Goal: Information Seeking & Learning: Learn about a topic

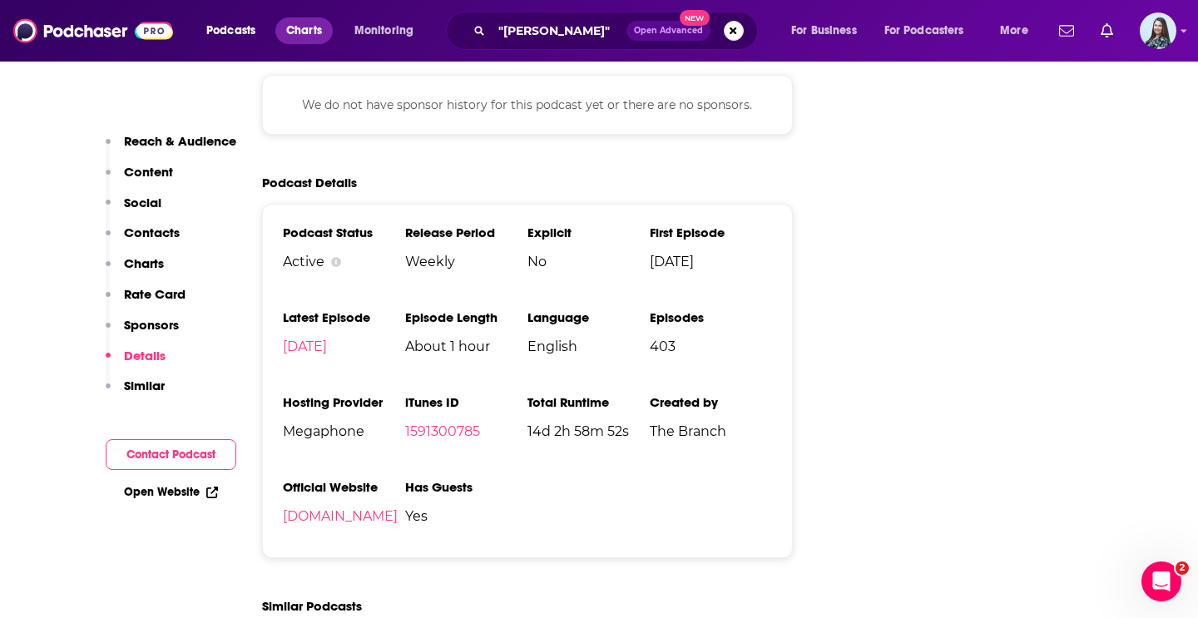
click at [325, 38] on link "Charts" at bounding box center [303, 30] width 57 height 27
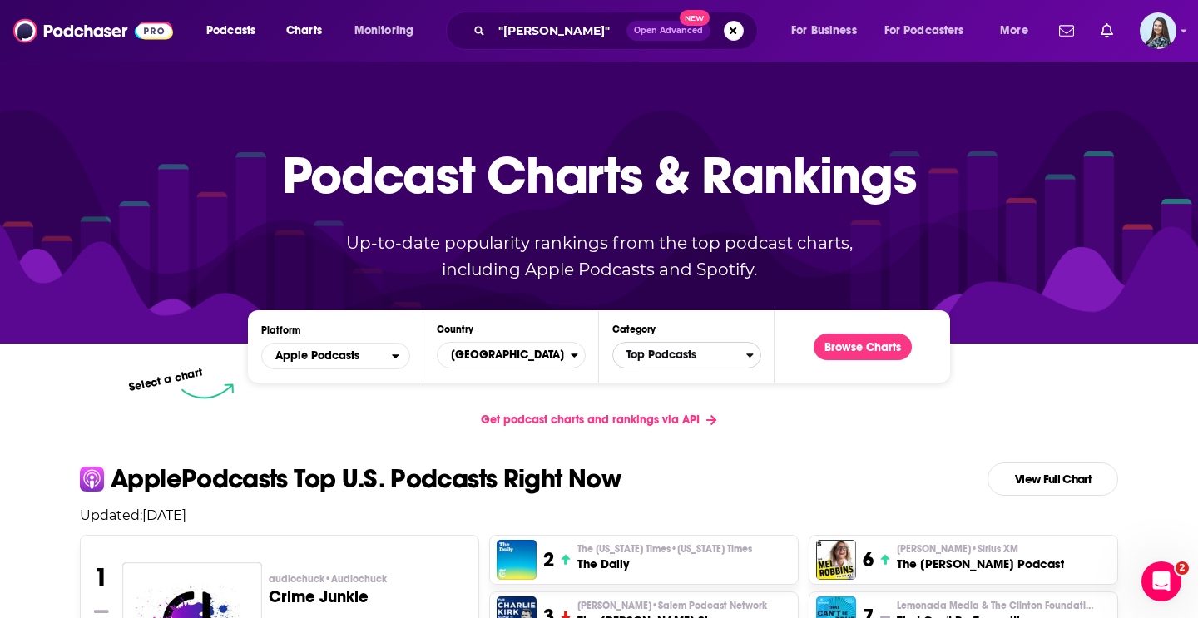
click at [657, 358] on span "Top Podcasts" at bounding box center [679, 355] width 133 height 28
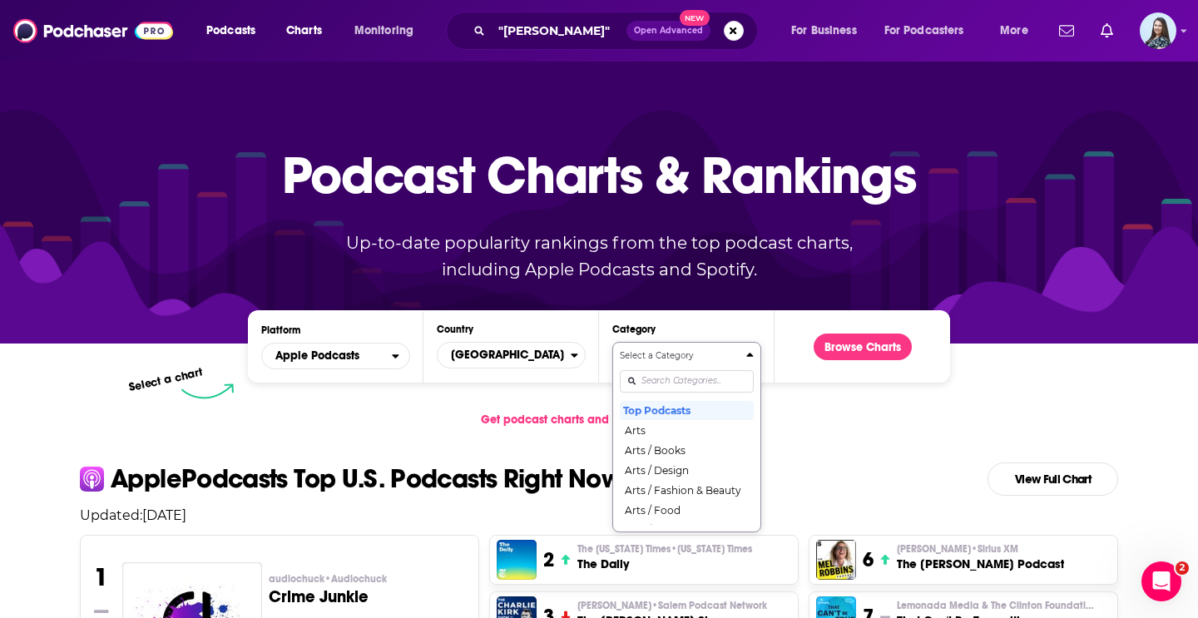
scroll to position [72, 0]
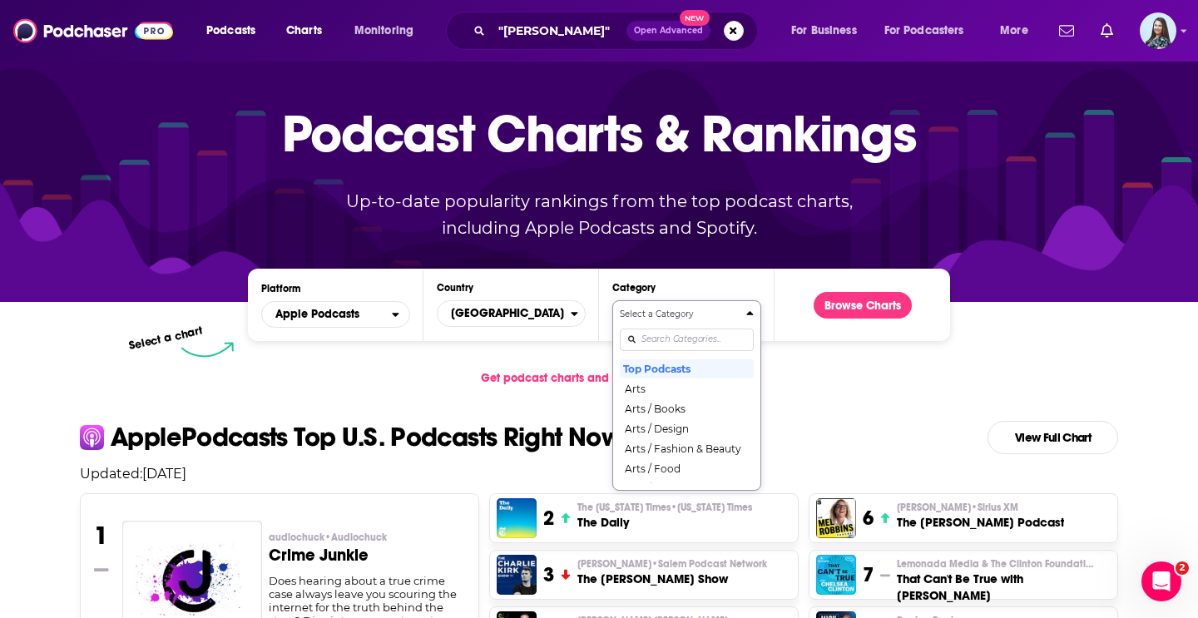
click at [659, 385] on div "Select a Category Top Podcasts Arts Arts / Books Arts / Design Arts / Fashion &…" at bounding box center [687, 395] width 134 height 175
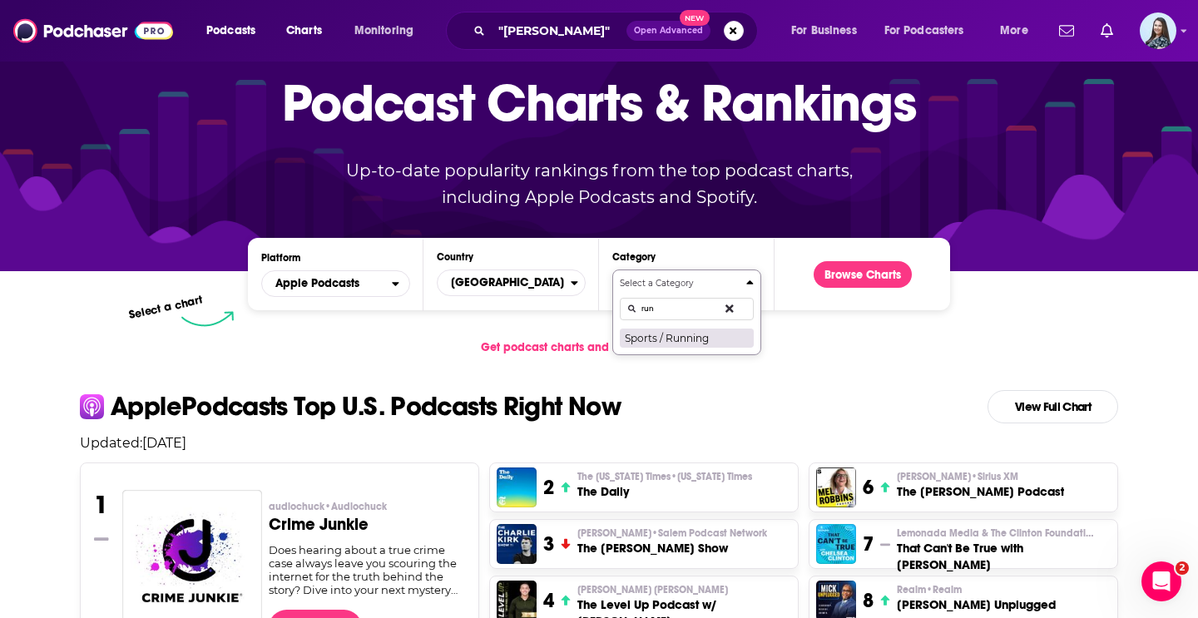
type input "run"
click at [695, 343] on button "Sports / Running" at bounding box center [687, 338] width 134 height 20
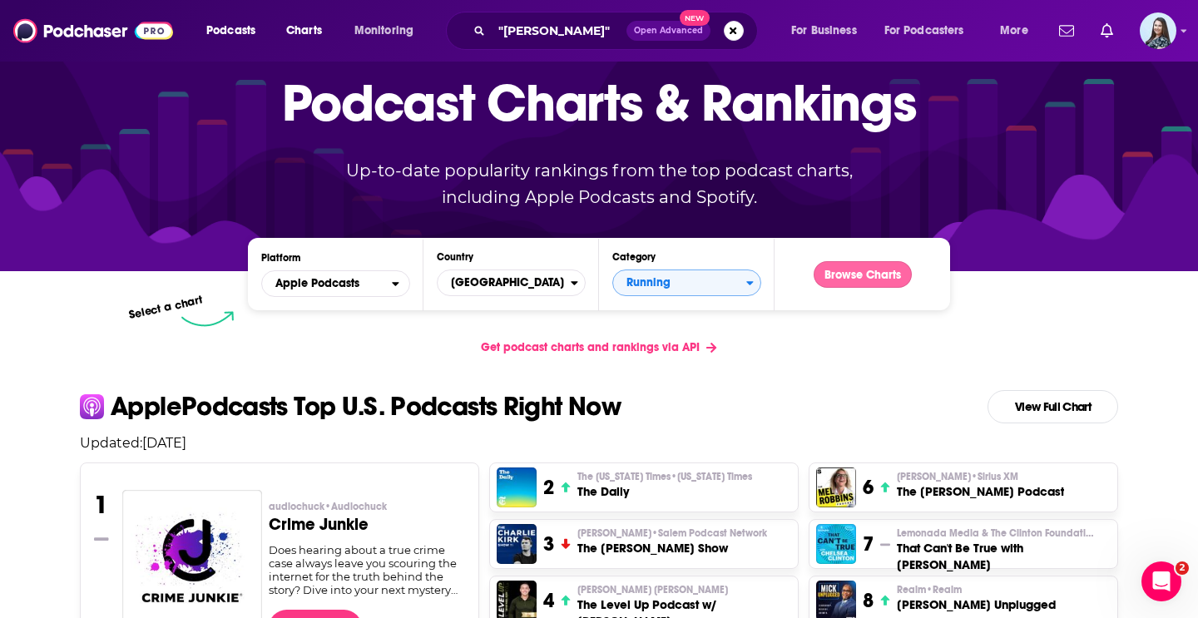
click at [866, 274] on button "Browse Charts" at bounding box center [862, 274] width 98 height 27
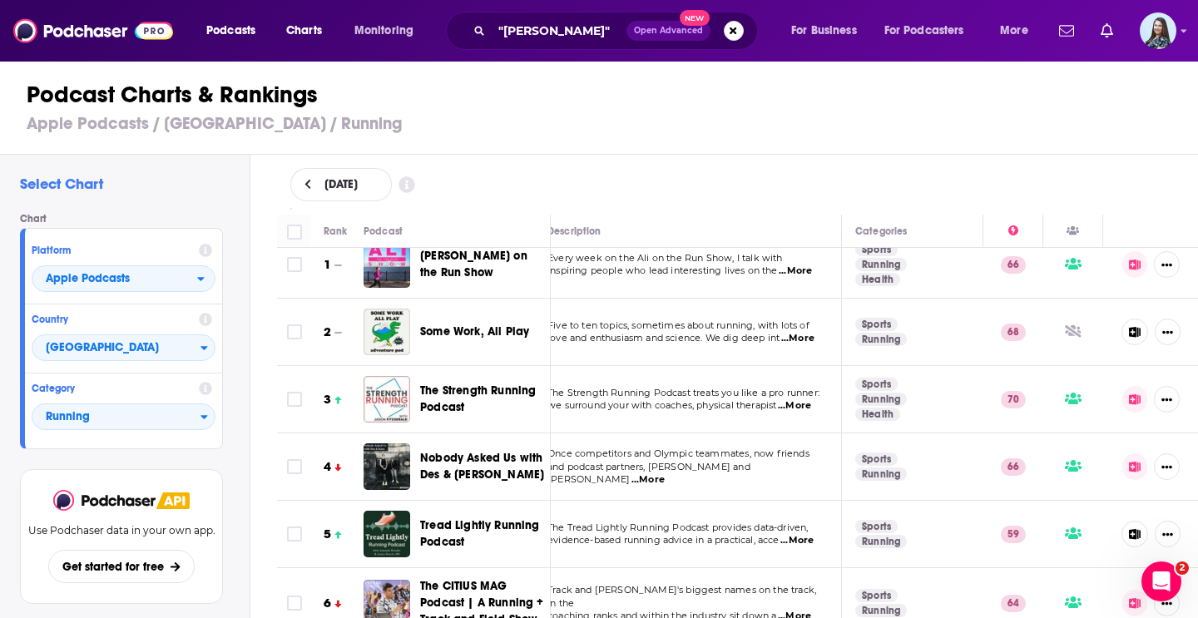
scroll to position [21, 17]
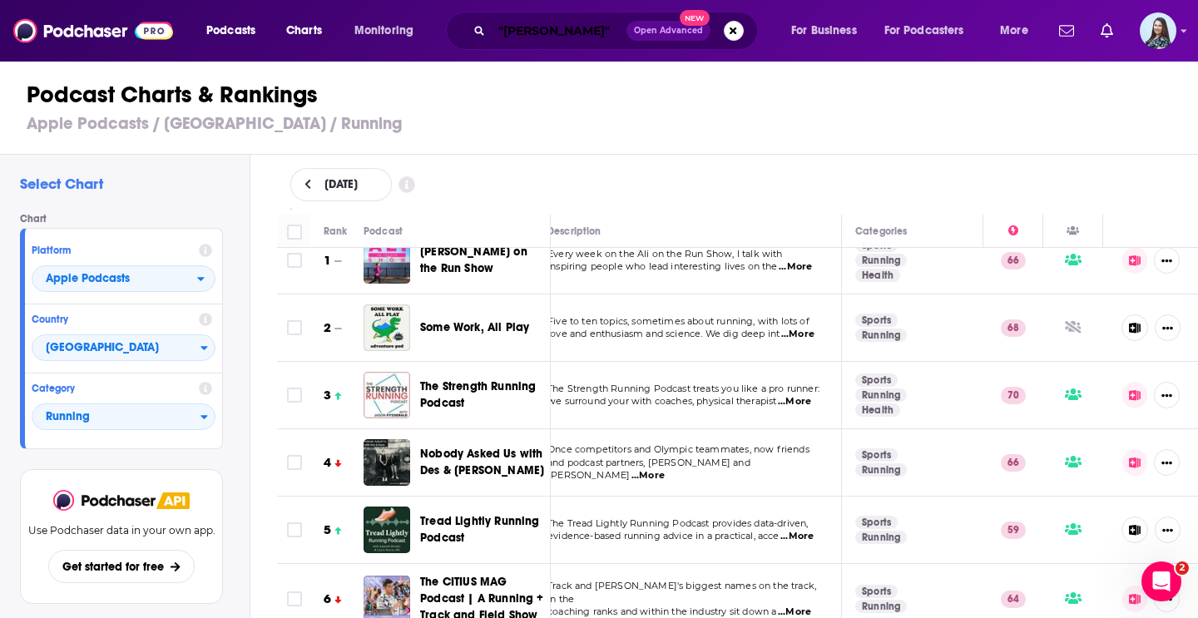
click at [526, 29] on input ""[PERSON_NAME]"" at bounding box center [559, 30] width 135 height 27
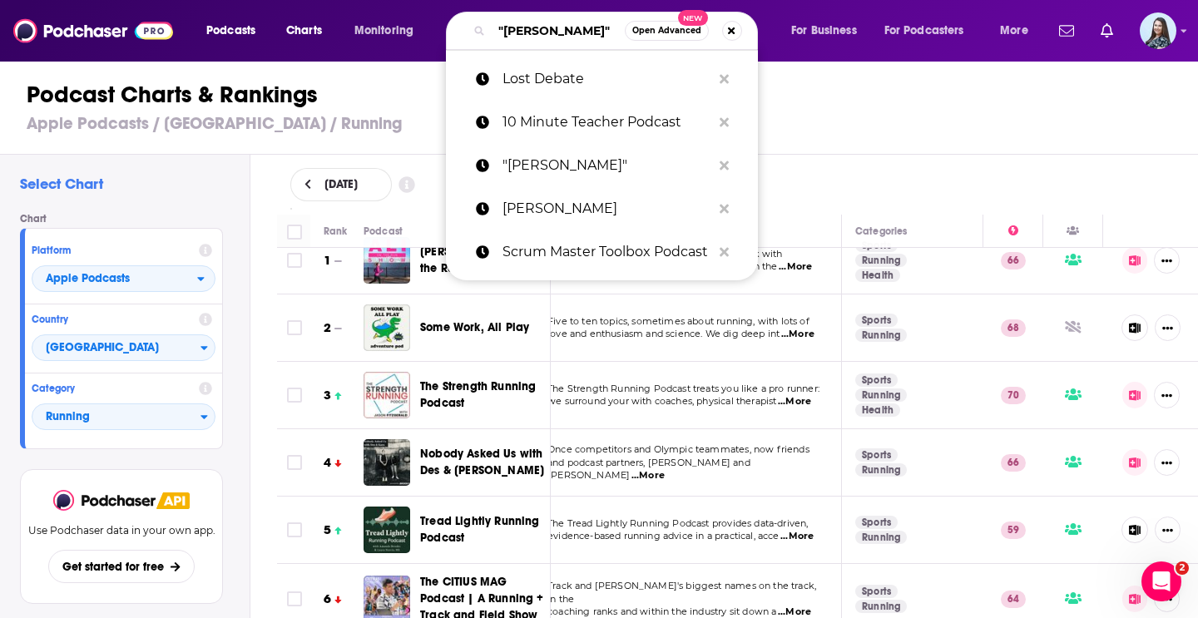
click at [526, 29] on input ""[PERSON_NAME]"" at bounding box center [558, 30] width 133 height 27
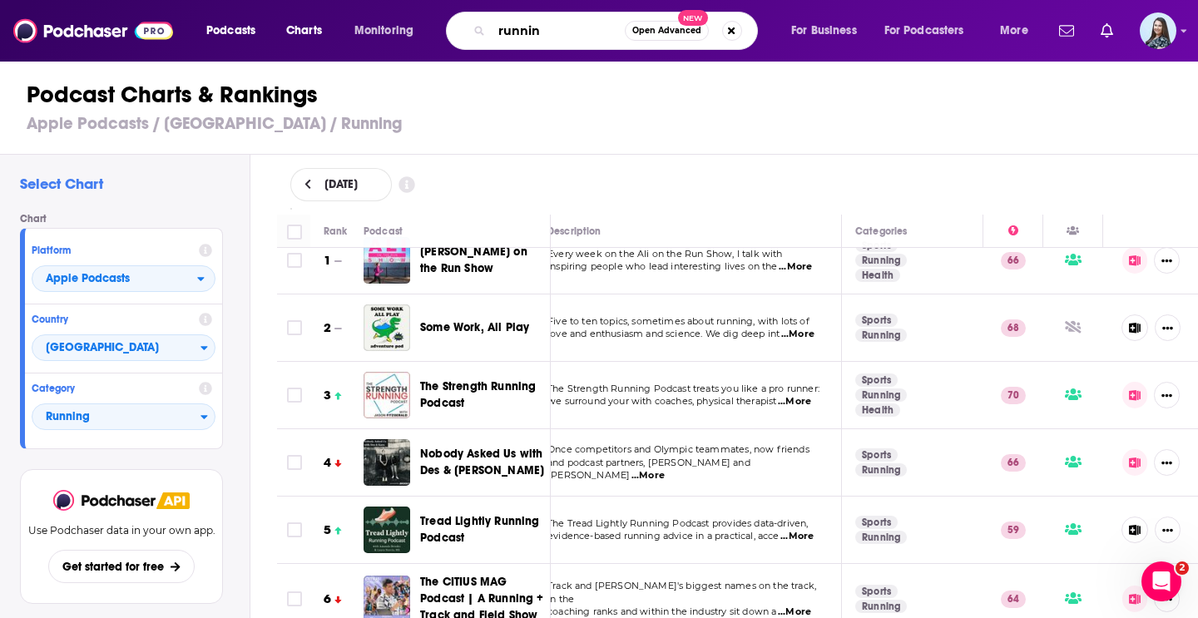
type input "running"
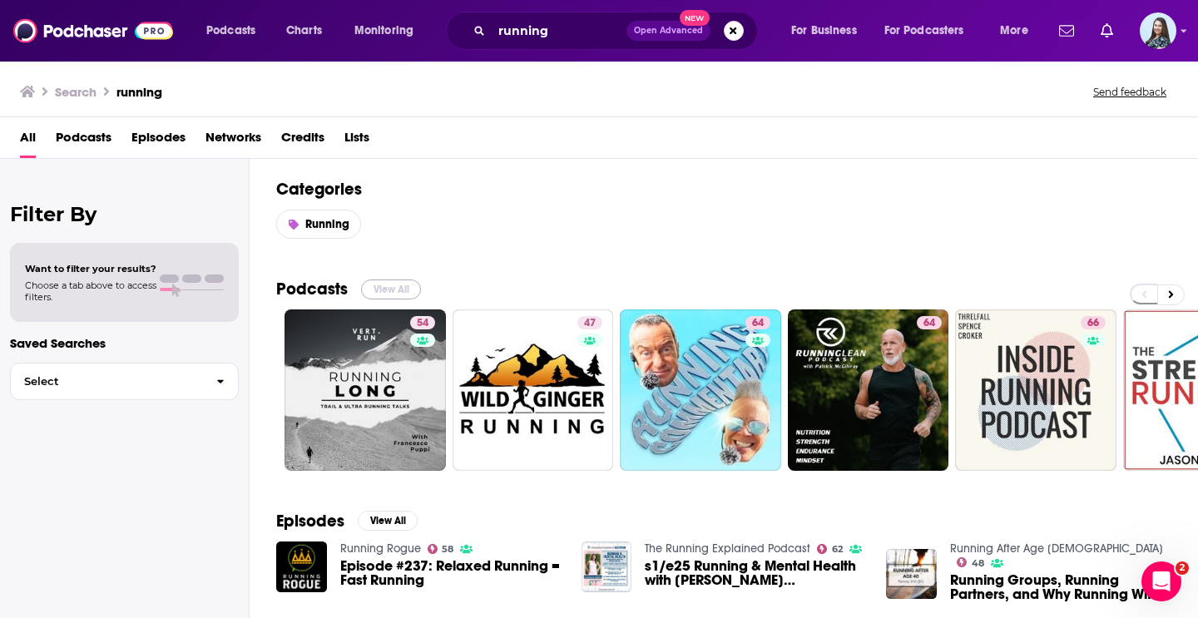
click at [394, 286] on button "View All" at bounding box center [391, 289] width 60 height 20
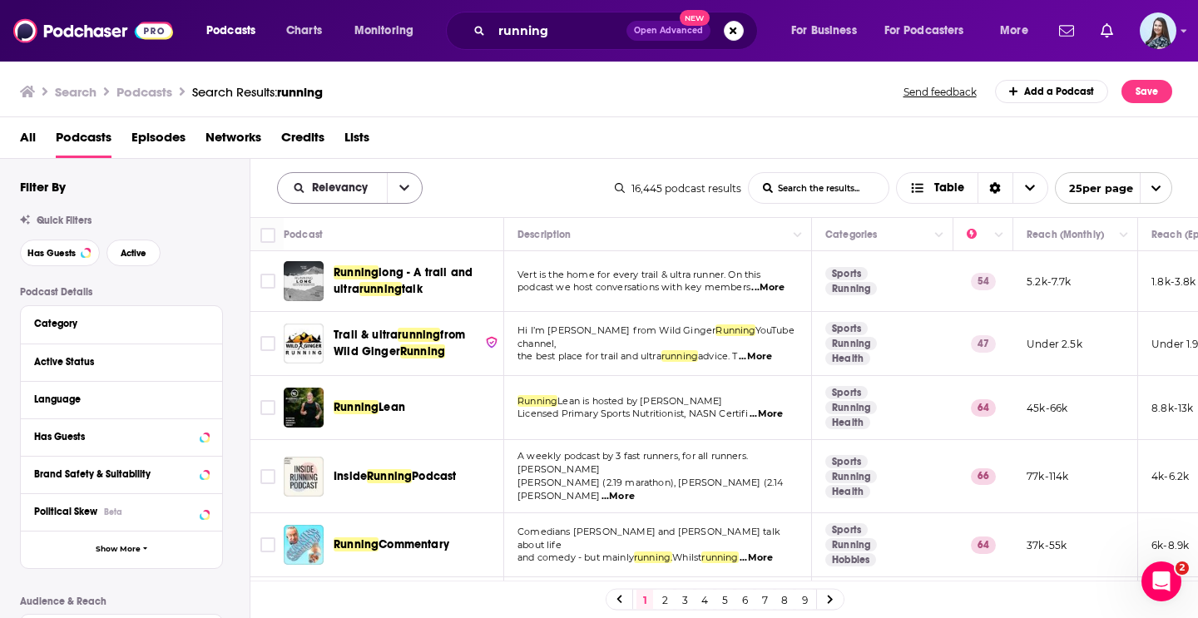
click at [411, 184] on button "open menu" at bounding box center [404, 188] width 35 height 30
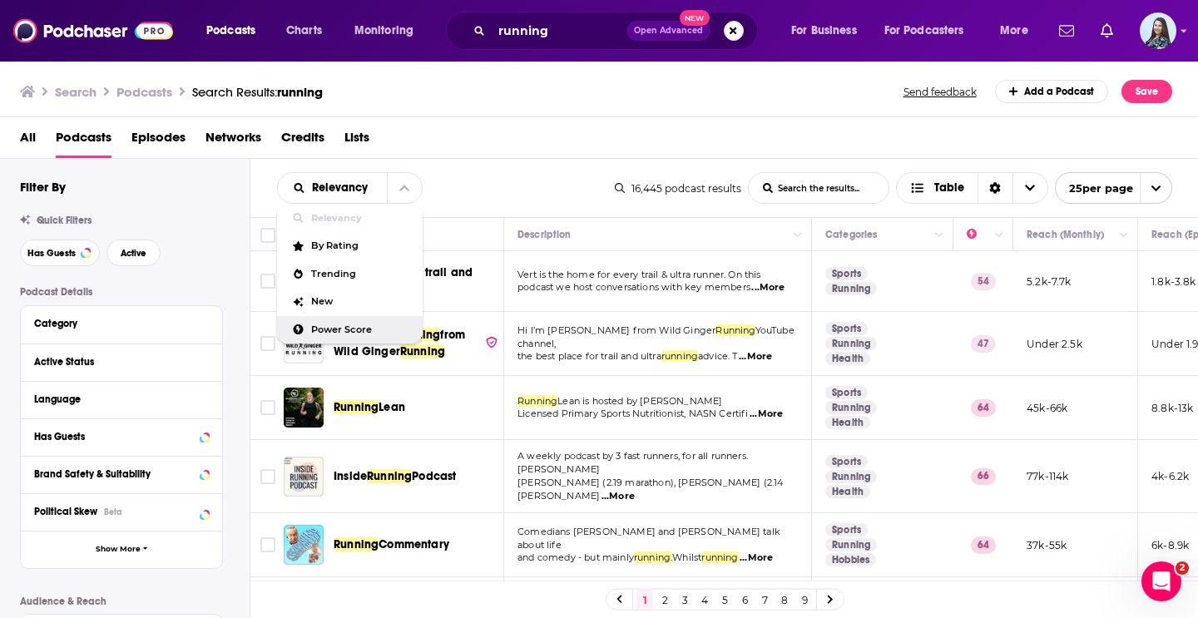
click at [339, 329] on span "Power Score" at bounding box center [360, 329] width 98 height 9
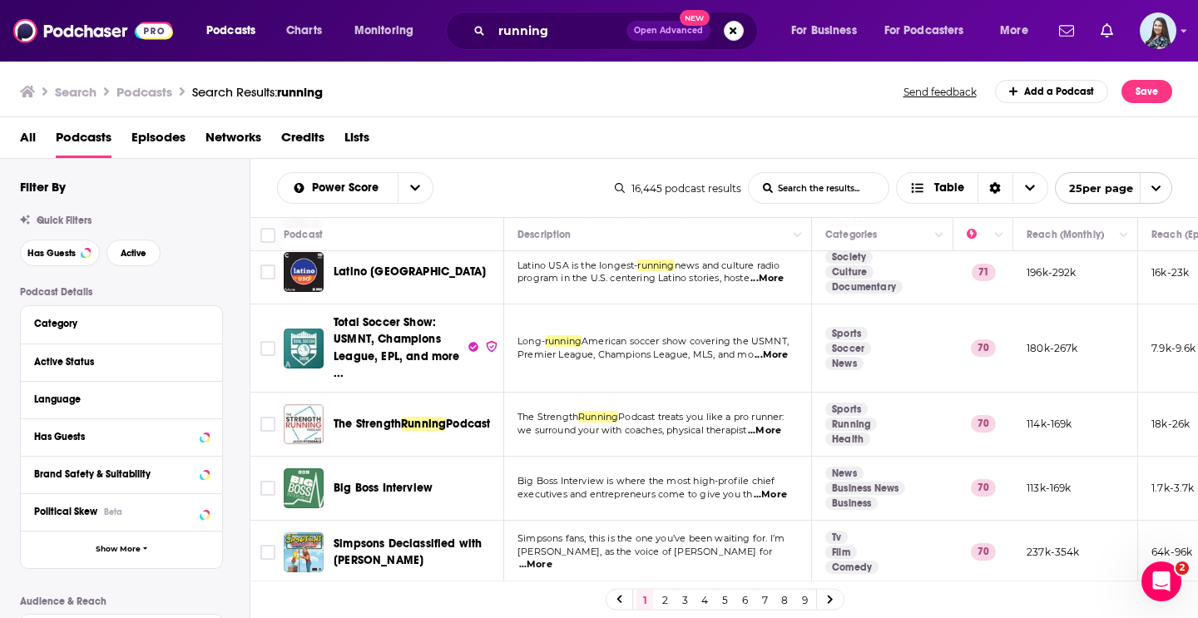
scroll to position [1310, 0]
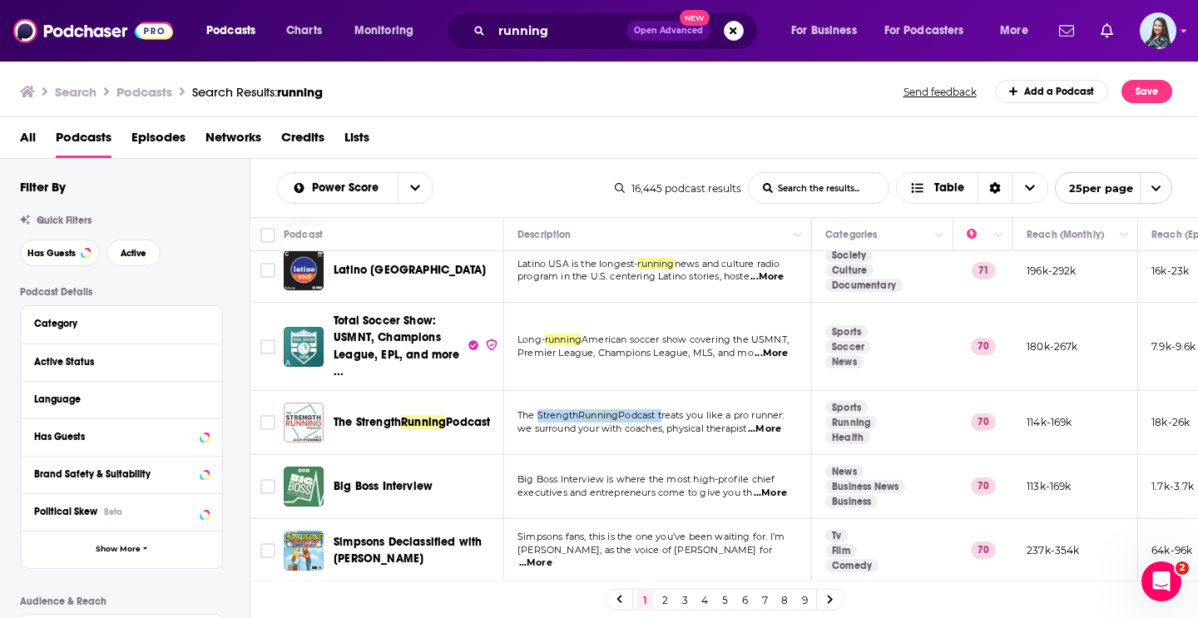
drag, startPoint x: 668, startPoint y: 416, endPoint x: 536, endPoint y: 421, distance: 131.5
click at [536, 421] on p "The Strength Running Podcast treats you like a pro runner:" at bounding box center [656, 415] width 279 height 13
copy span "Strength Running Podcast"
click at [662, 600] on link "2" at bounding box center [664, 600] width 17 height 20
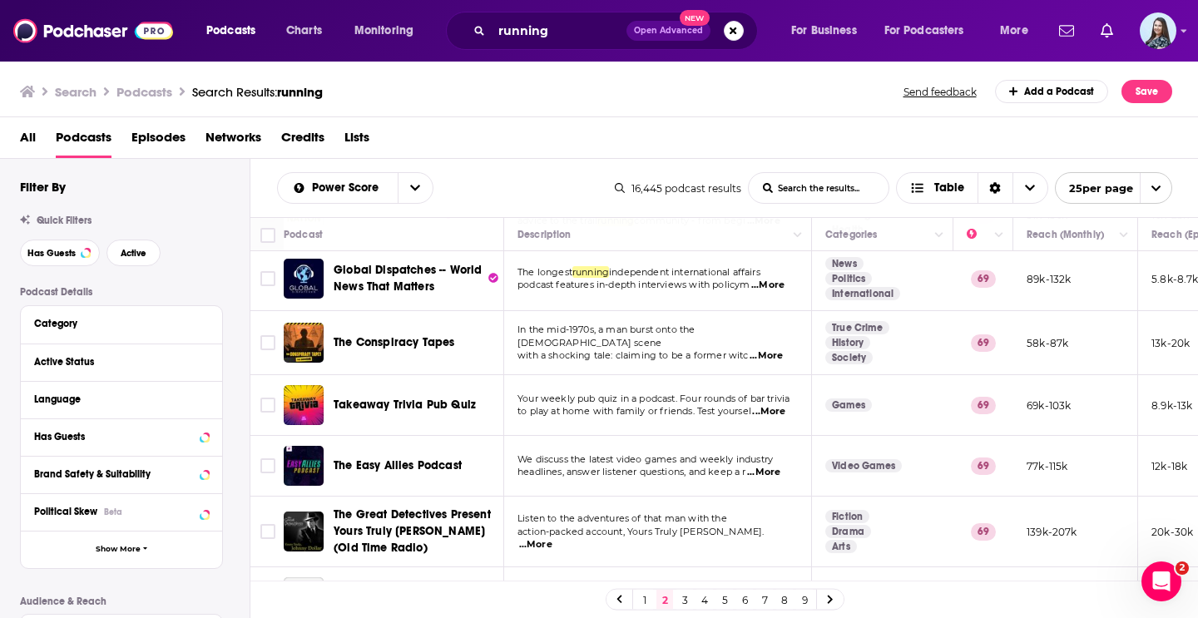
scroll to position [247, 0]
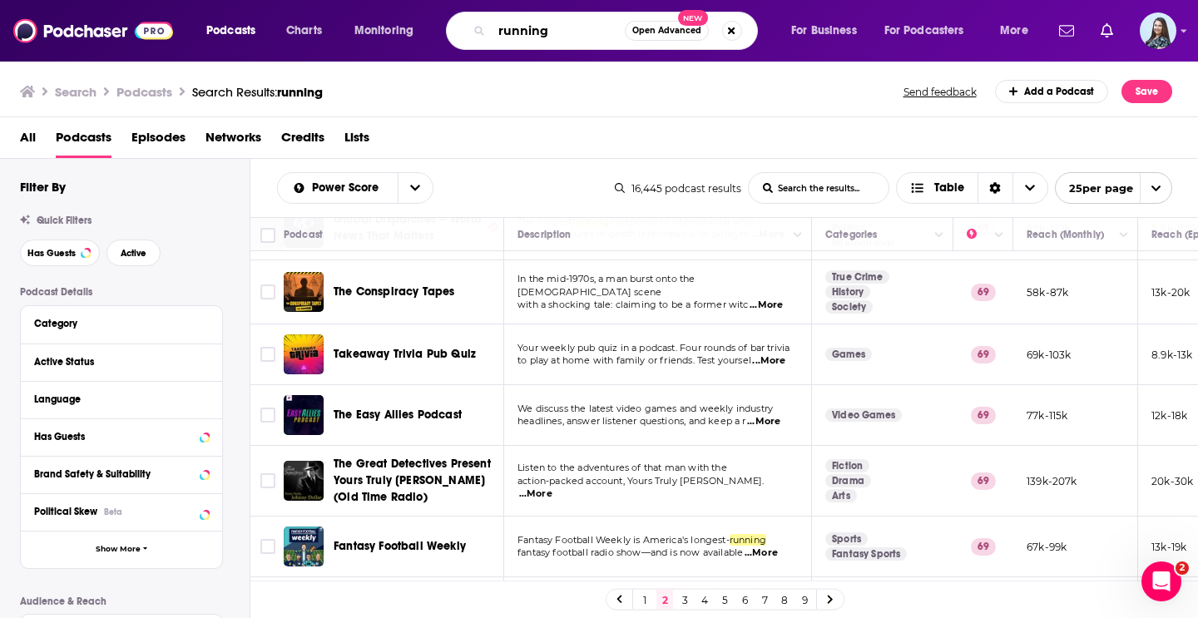
click at [510, 32] on input "running" at bounding box center [558, 30] width 133 height 27
type input "endurance"
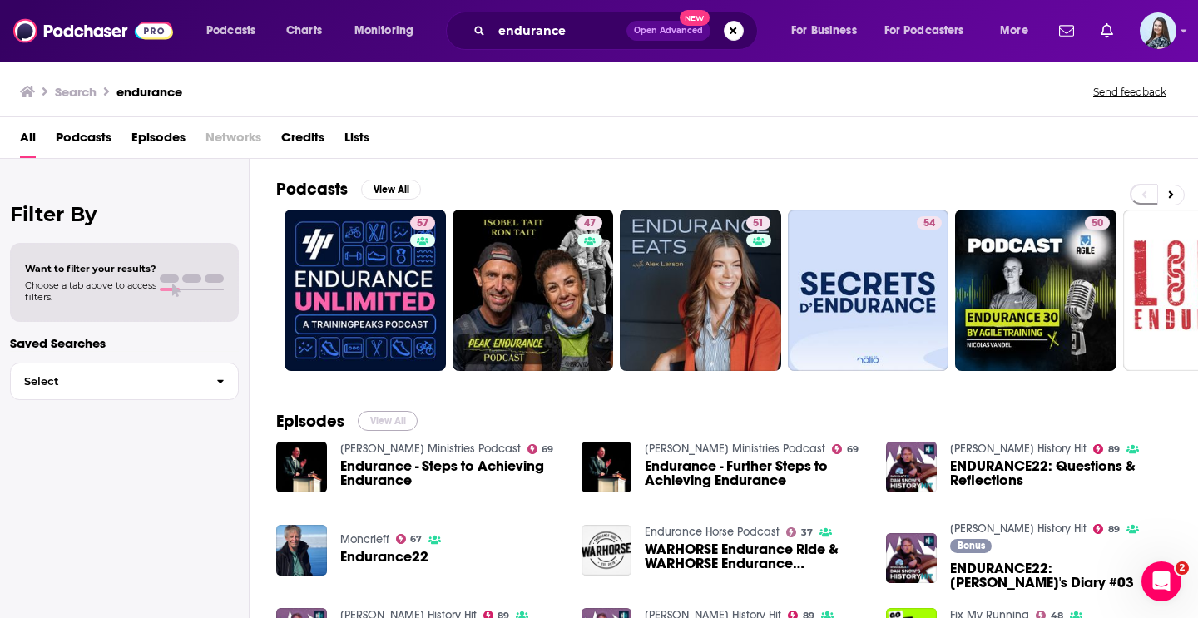
click at [386, 419] on button "View All" at bounding box center [388, 421] width 60 height 20
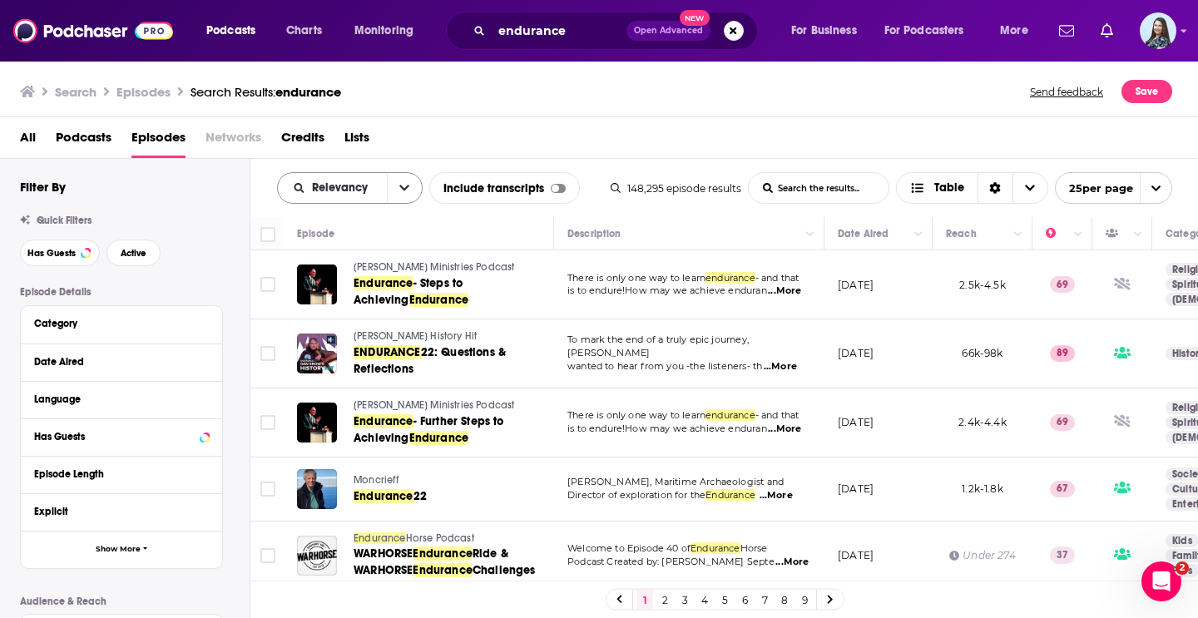
click at [400, 185] on icon "open menu" at bounding box center [404, 188] width 10 height 6
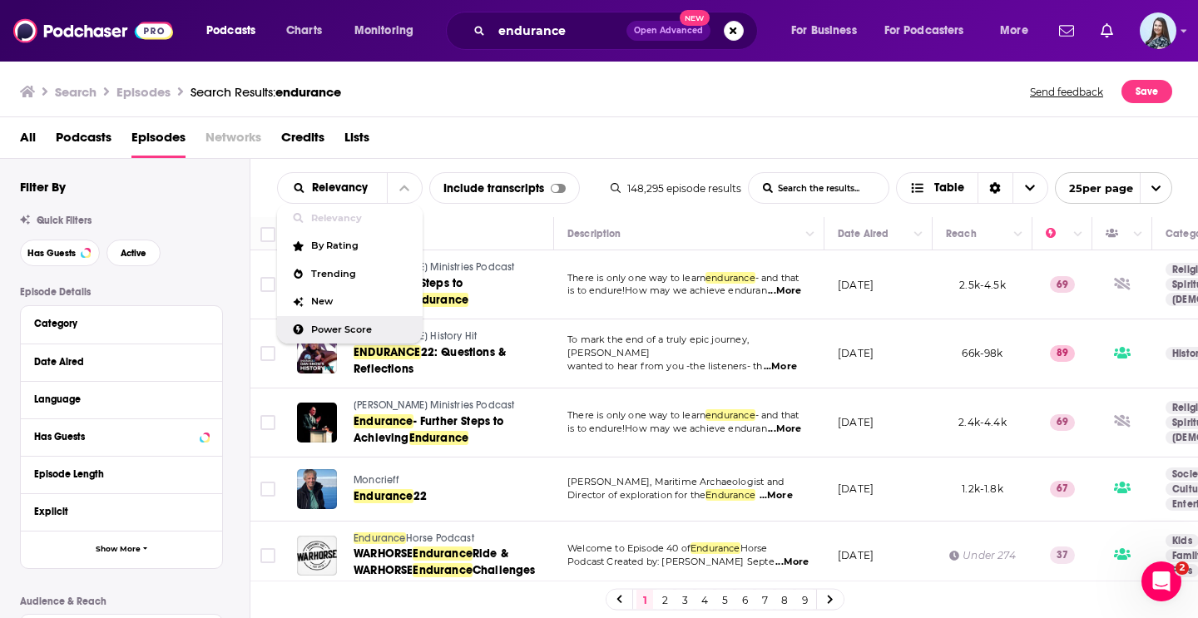
click at [352, 331] on span "Power Score" at bounding box center [360, 329] width 98 height 9
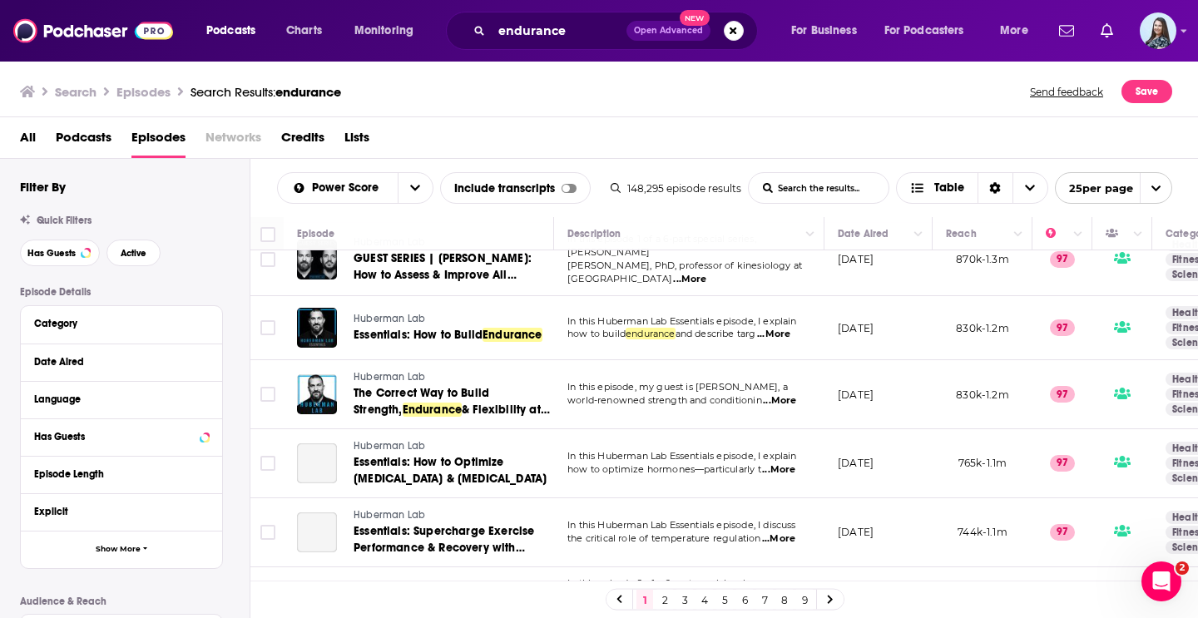
scroll to position [1337, 0]
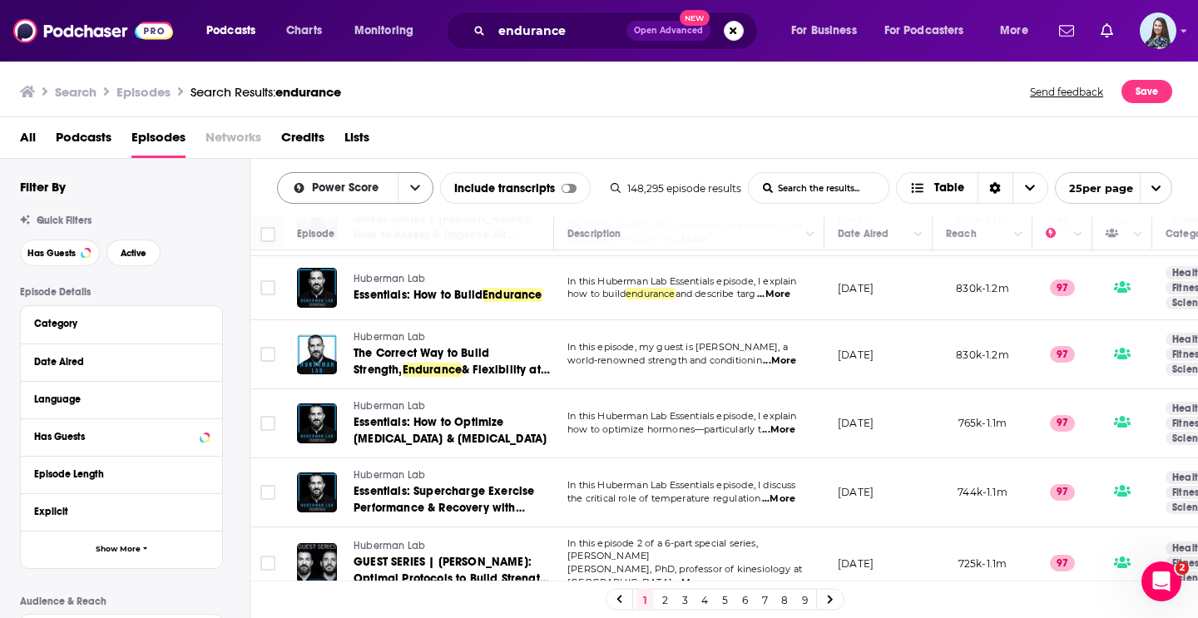
click at [410, 187] on icon "open menu" at bounding box center [415, 188] width 10 height 12
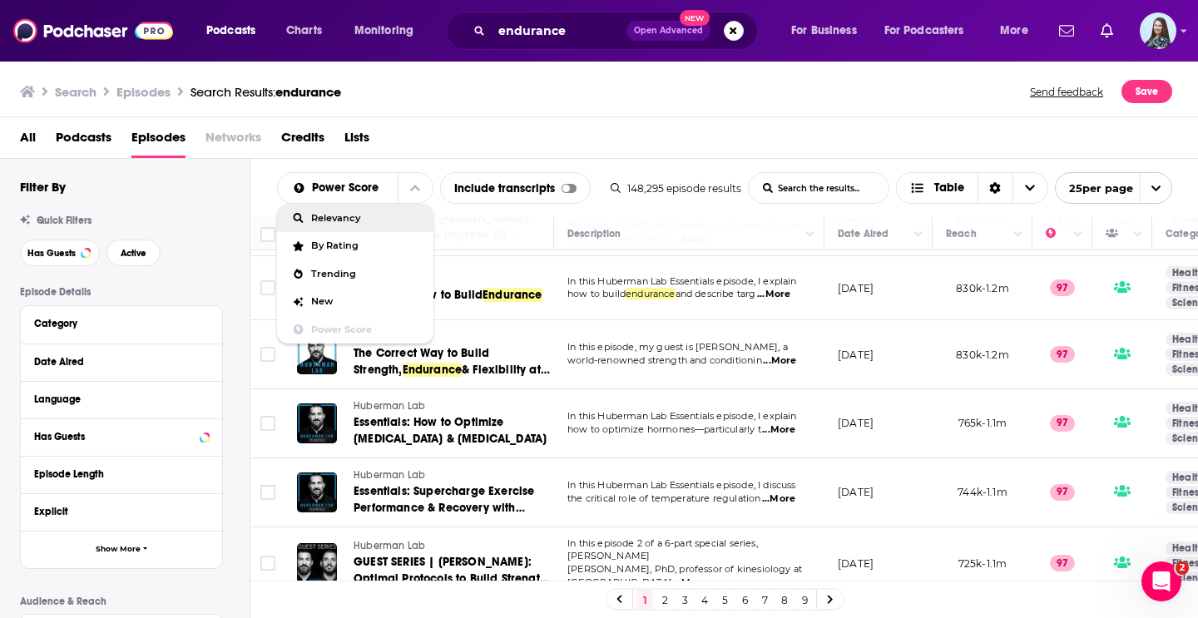
click at [341, 219] on span "Relevancy" at bounding box center [365, 218] width 109 height 9
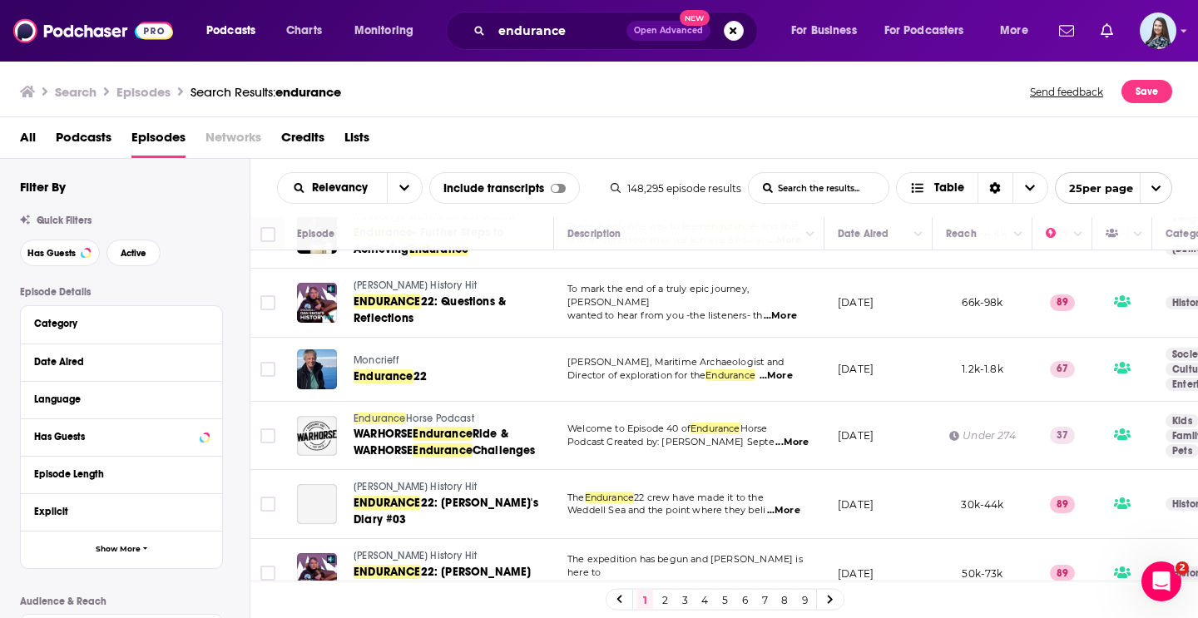
scroll to position [0, 0]
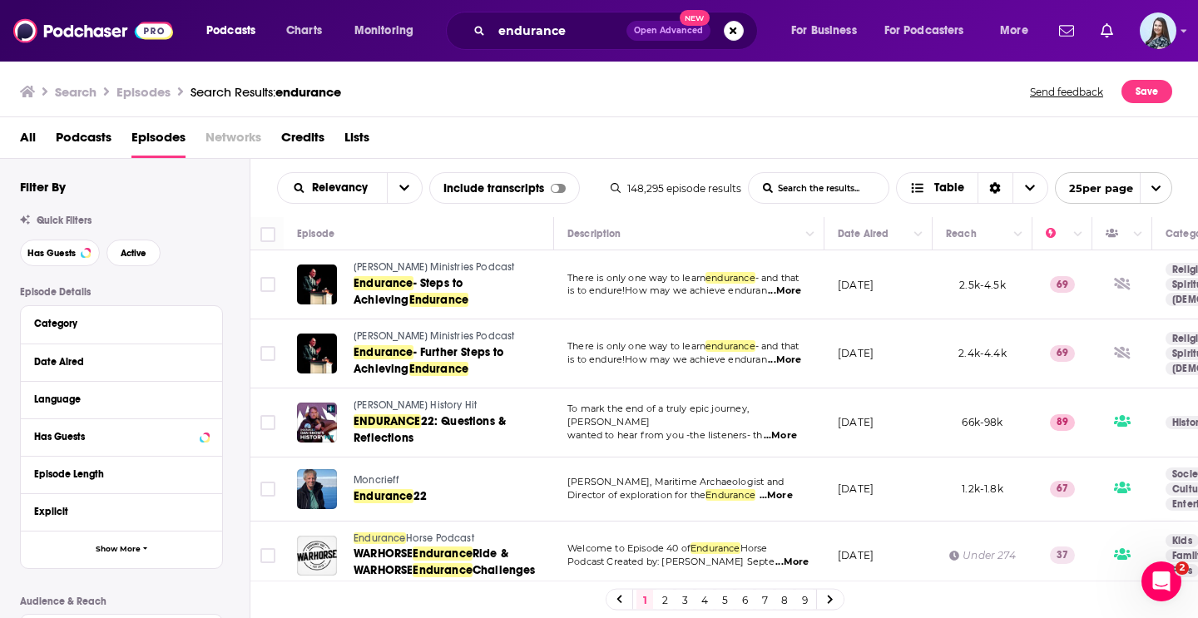
click at [81, 136] on span "Podcasts" at bounding box center [84, 141] width 56 height 34
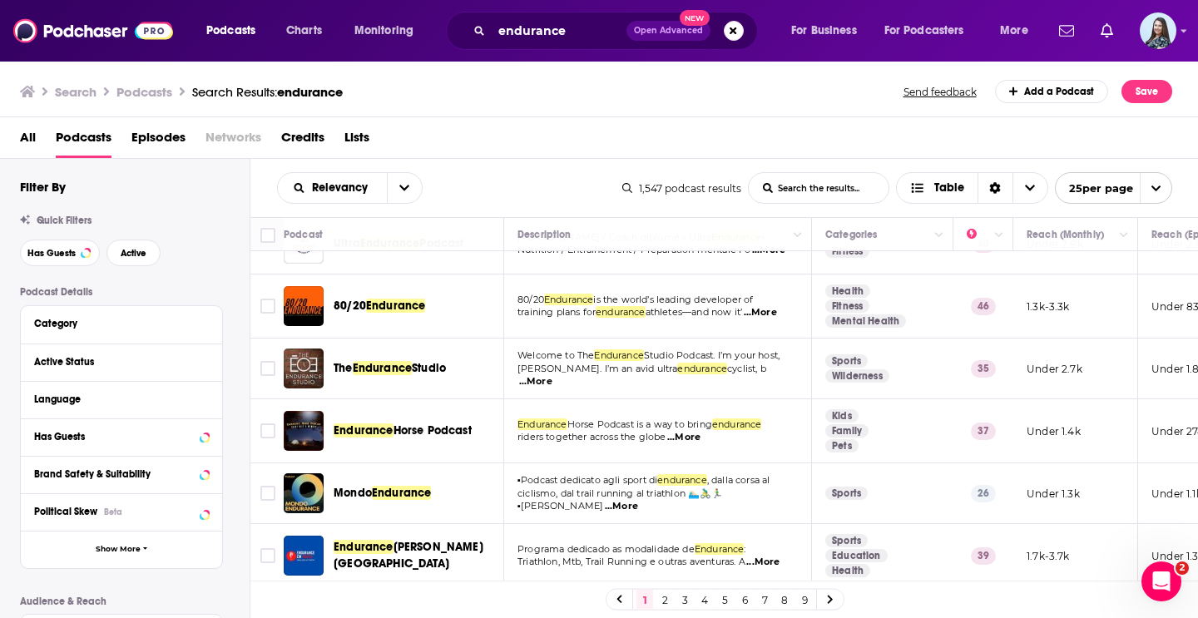
scroll to position [1237, 0]
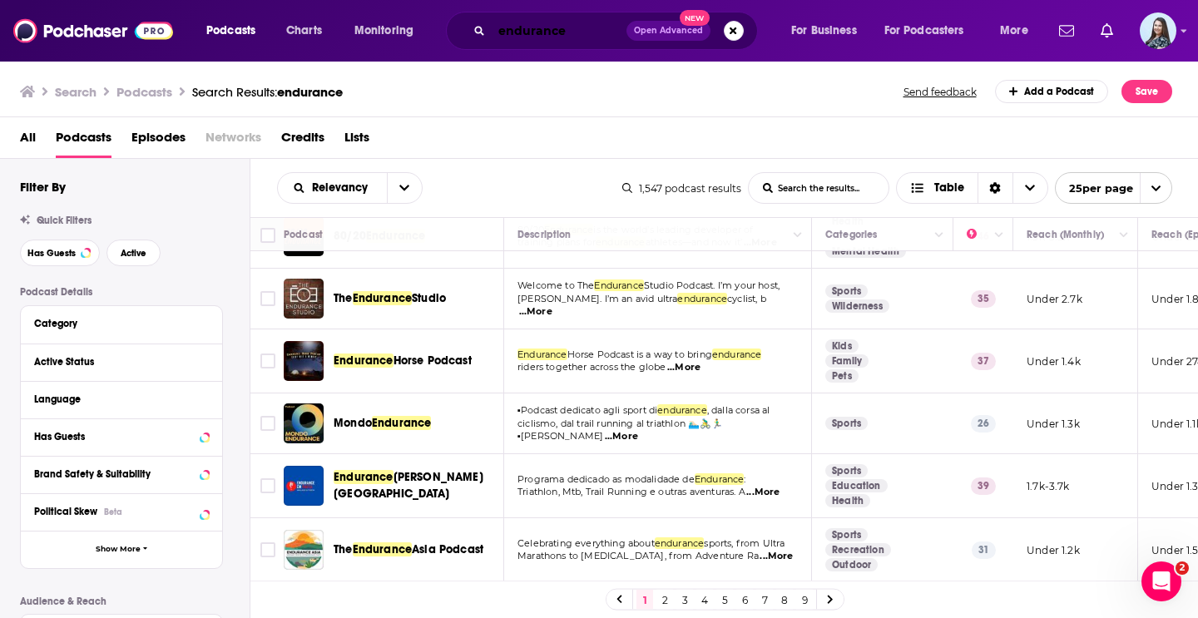
click at [568, 33] on input "endurance" at bounding box center [559, 30] width 135 height 27
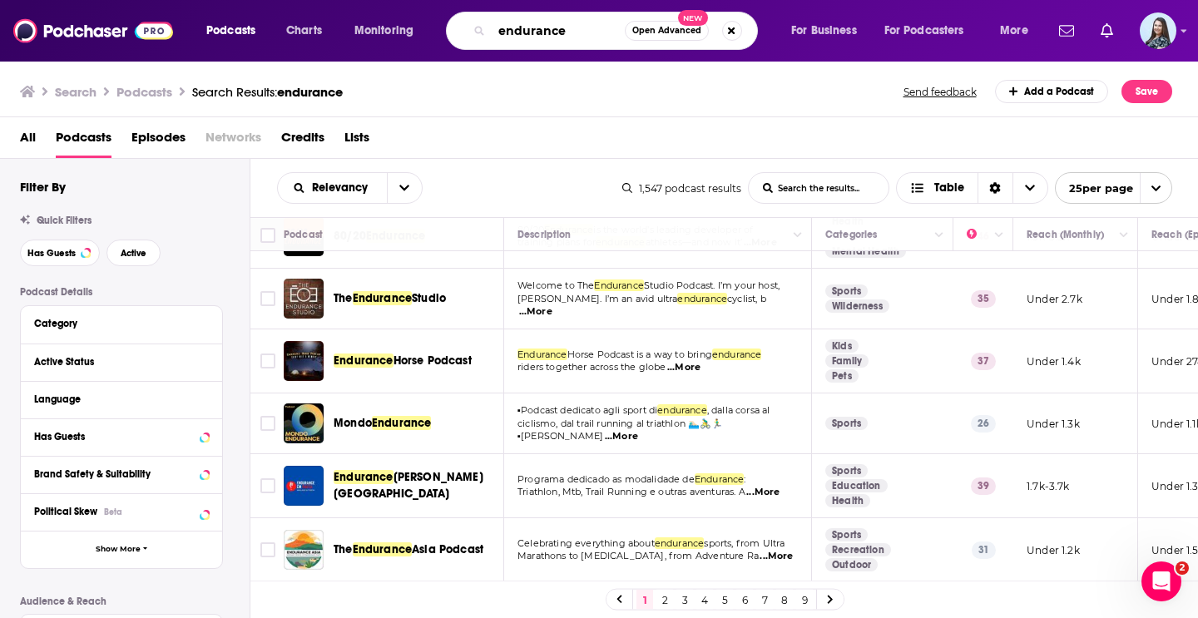
click at [568, 33] on input "endurance" at bounding box center [558, 30] width 133 height 27
click at [305, 19] on span "Charts" at bounding box center [304, 30] width 36 height 23
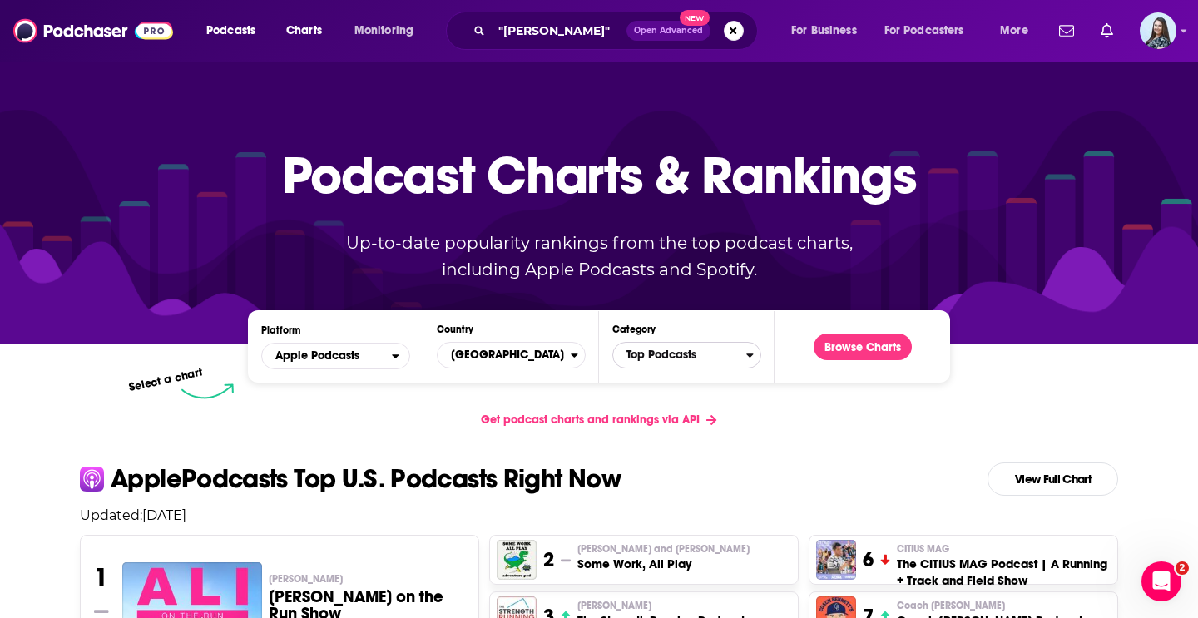
click at [686, 363] on span "Top Podcasts" at bounding box center [679, 355] width 133 height 28
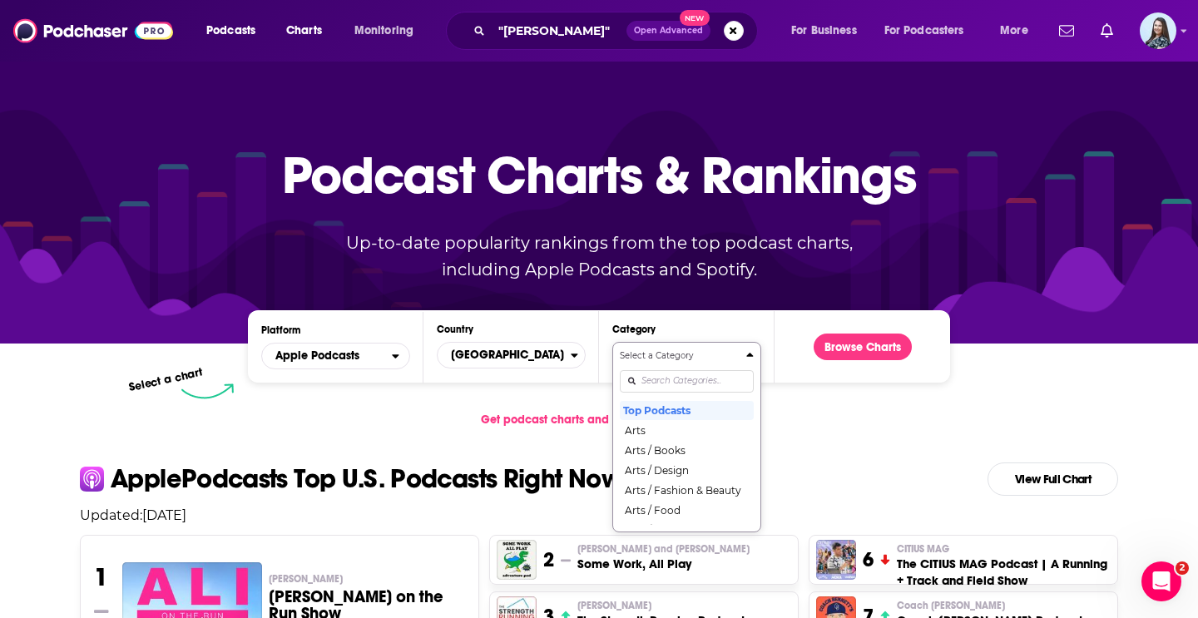
click at [670, 378] on div "Categories" at bounding box center [687, 381] width 134 height 38
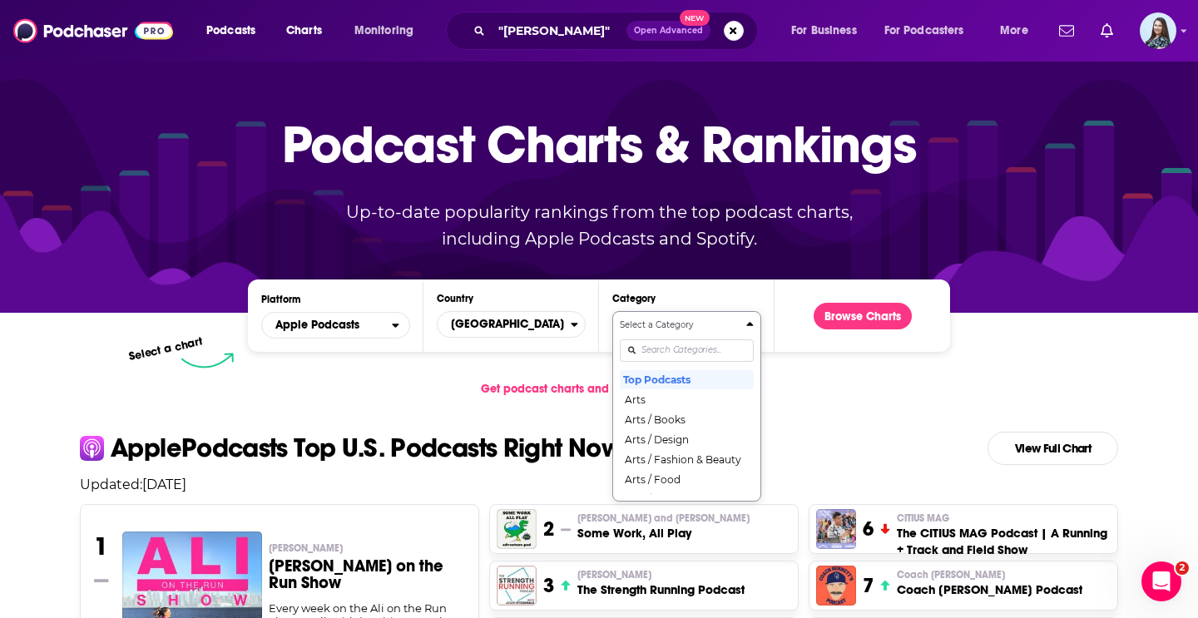
scroll to position [72, 0]
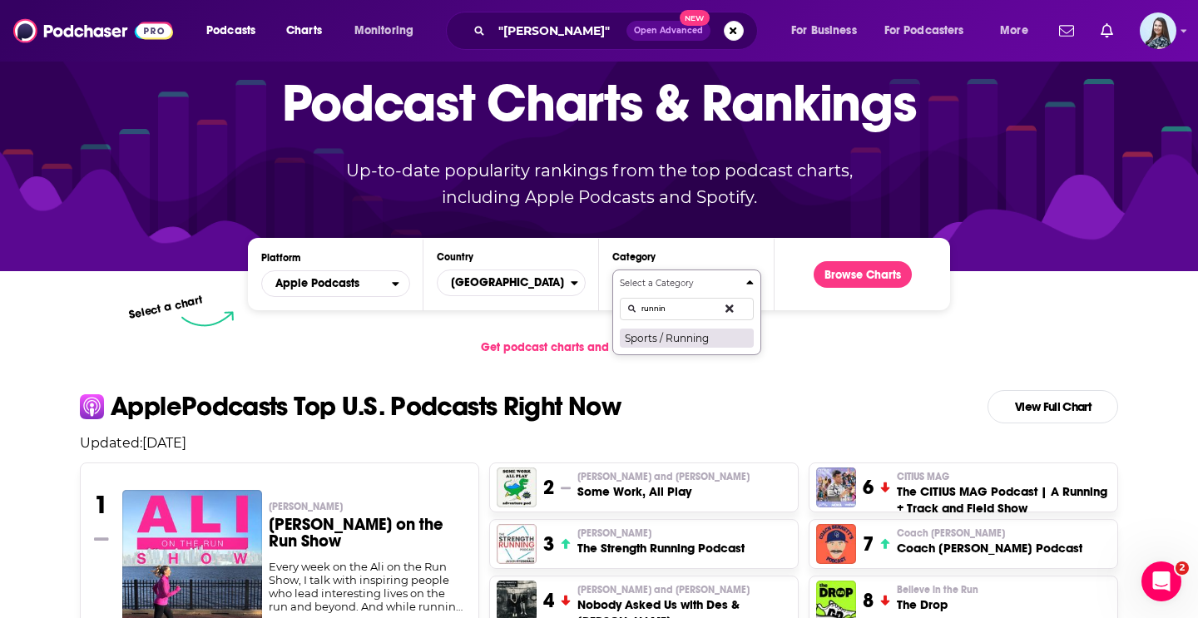
type input "runnin"
click at [686, 341] on button "Sports / Running" at bounding box center [687, 338] width 134 height 20
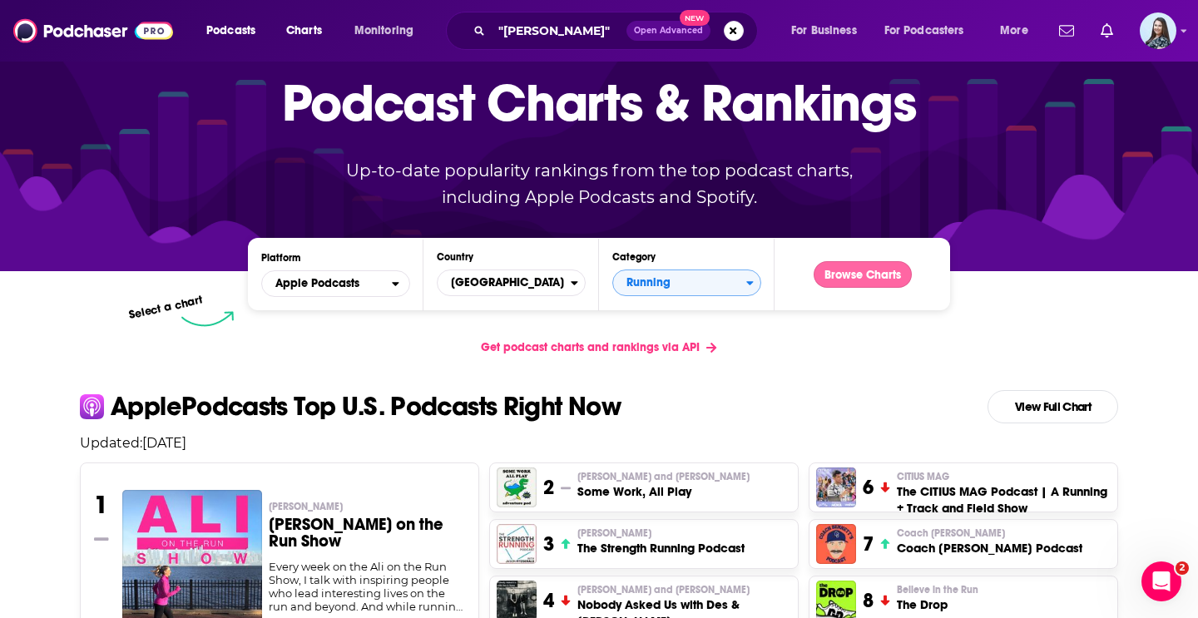
click at [877, 275] on button "Browse Charts" at bounding box center [862, 274] width 98 height 27
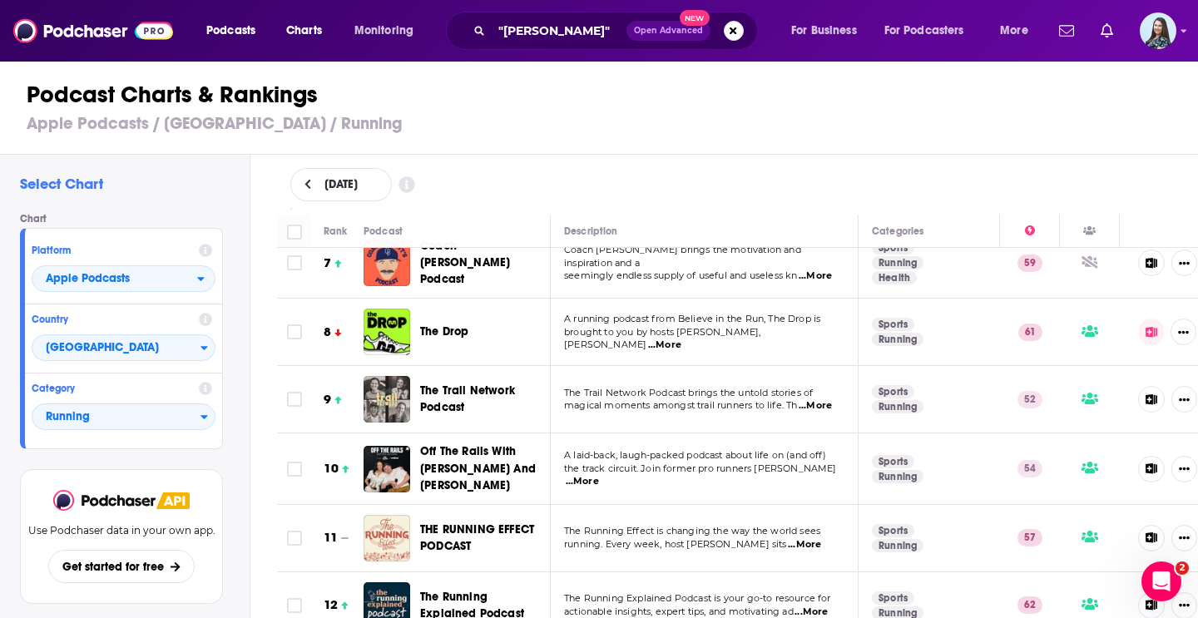
scroll to position [430, 0]
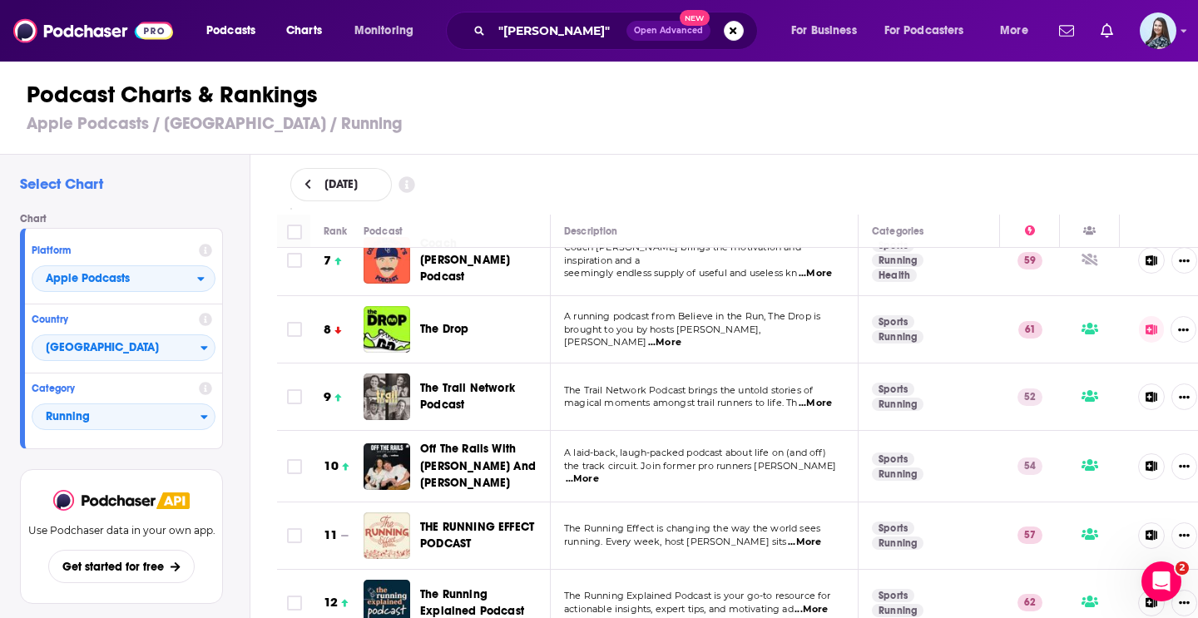
click at [681, 336] on span "...More" at bounding box center [664, 342] width 33 height 13
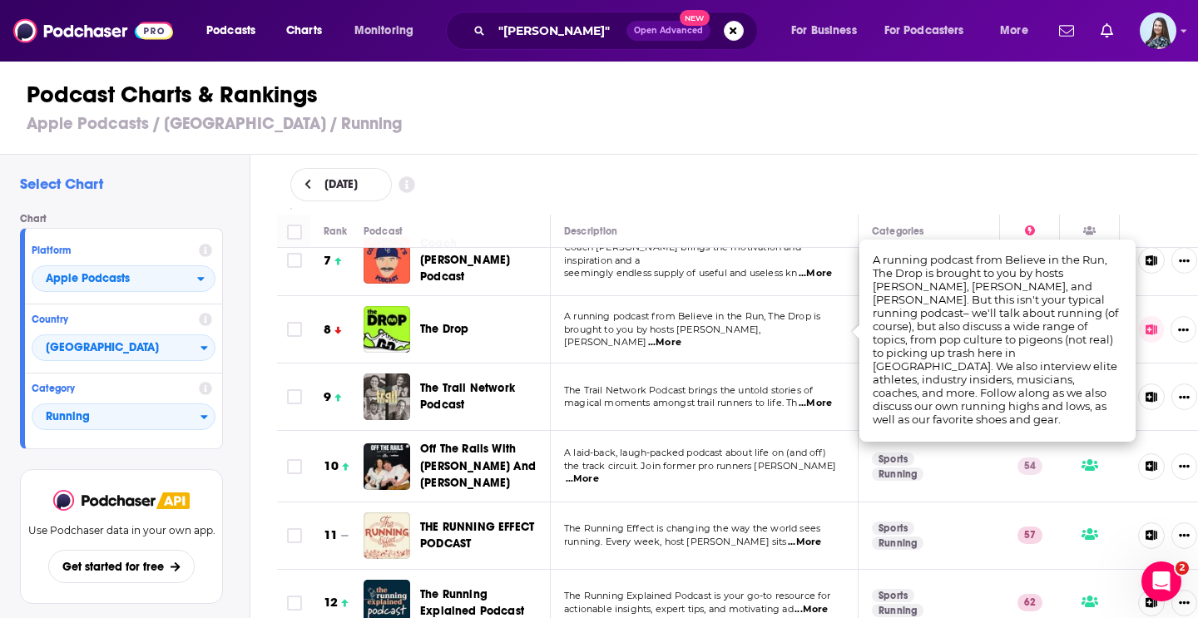
click at [746, 169] on div "[DATE]" at bounding box center [737, 184] width 895 height 33
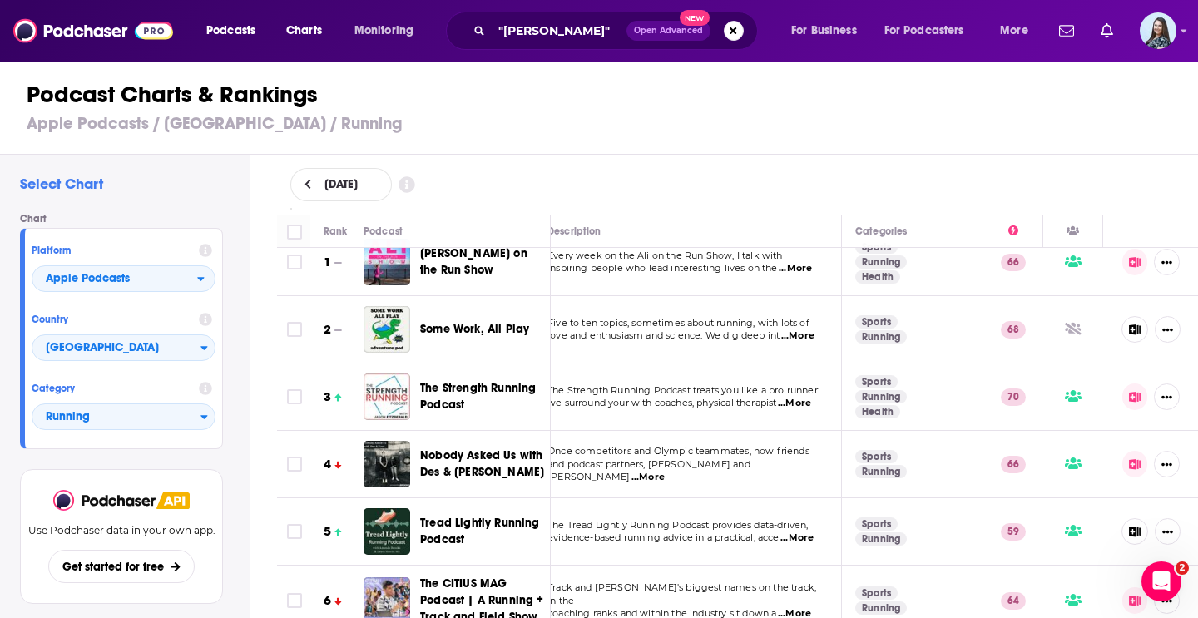
scroll to position [21, 17]
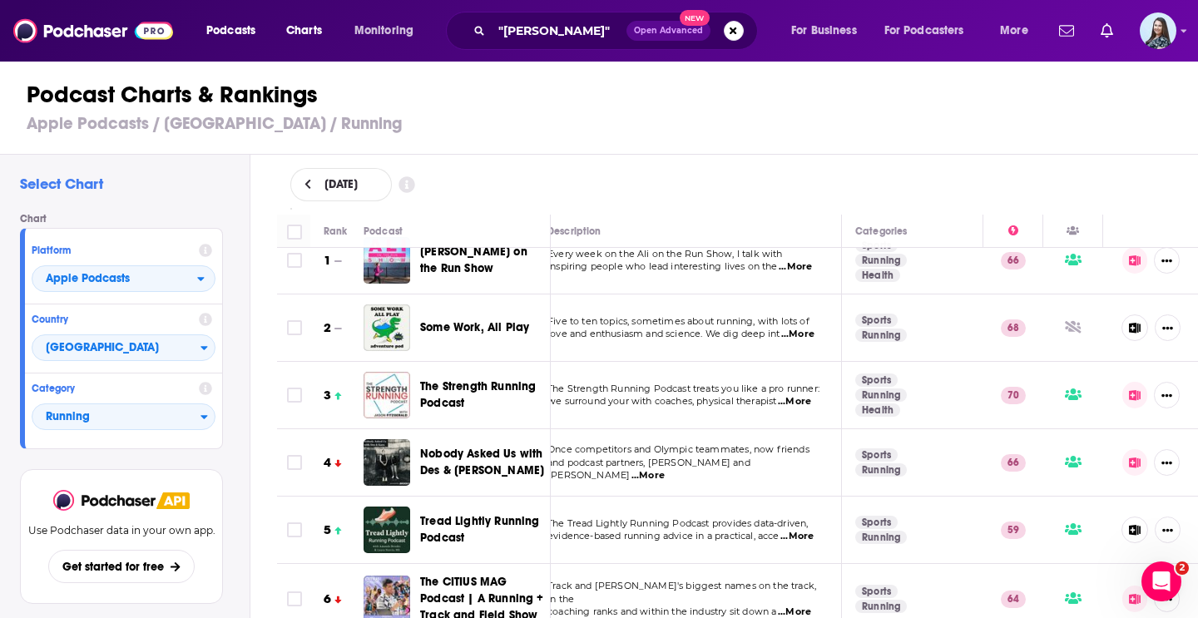
click at [803, 333] on span "...More" at bounding box center [797, 334] width 33 height 13
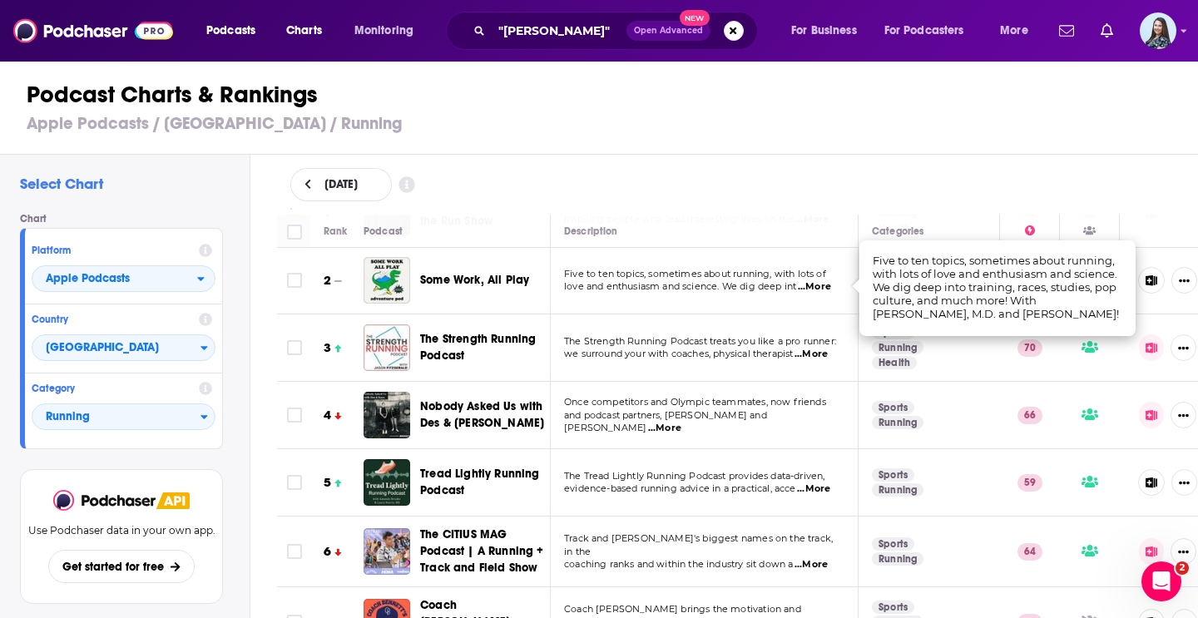
scroll to position [0, 0]
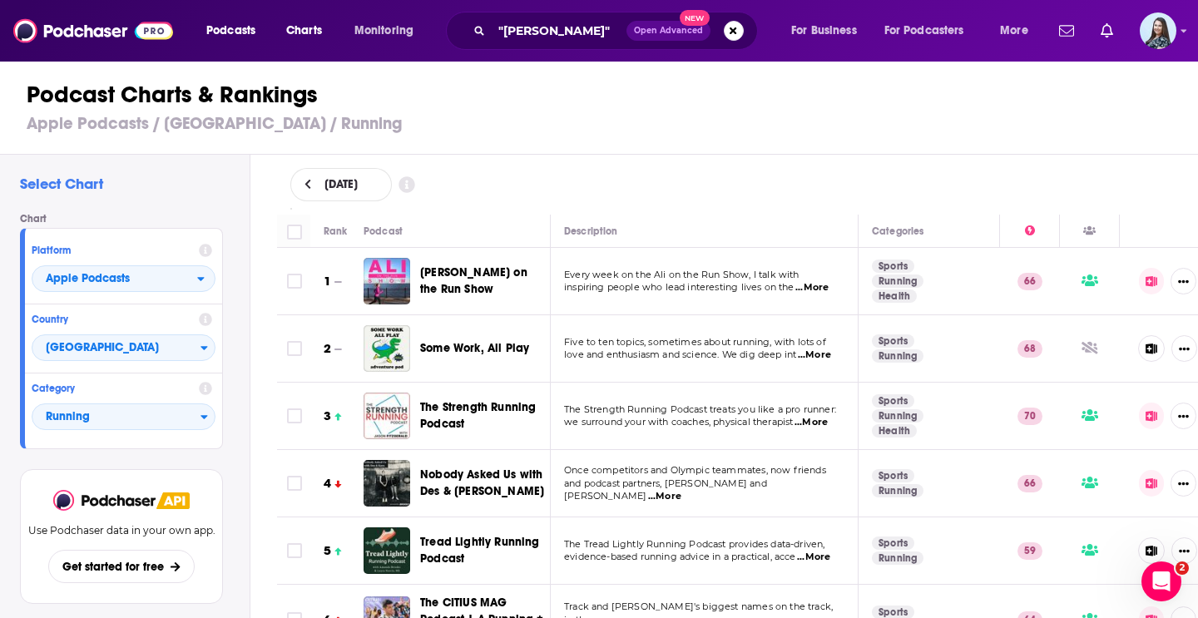
click at [645, 142] on div "Podcast Charts & Rankings Apple Podcasts / [GEOGRAPHIC_DATA] / Running" at bounding box center [606, 107] width 1212 height 95
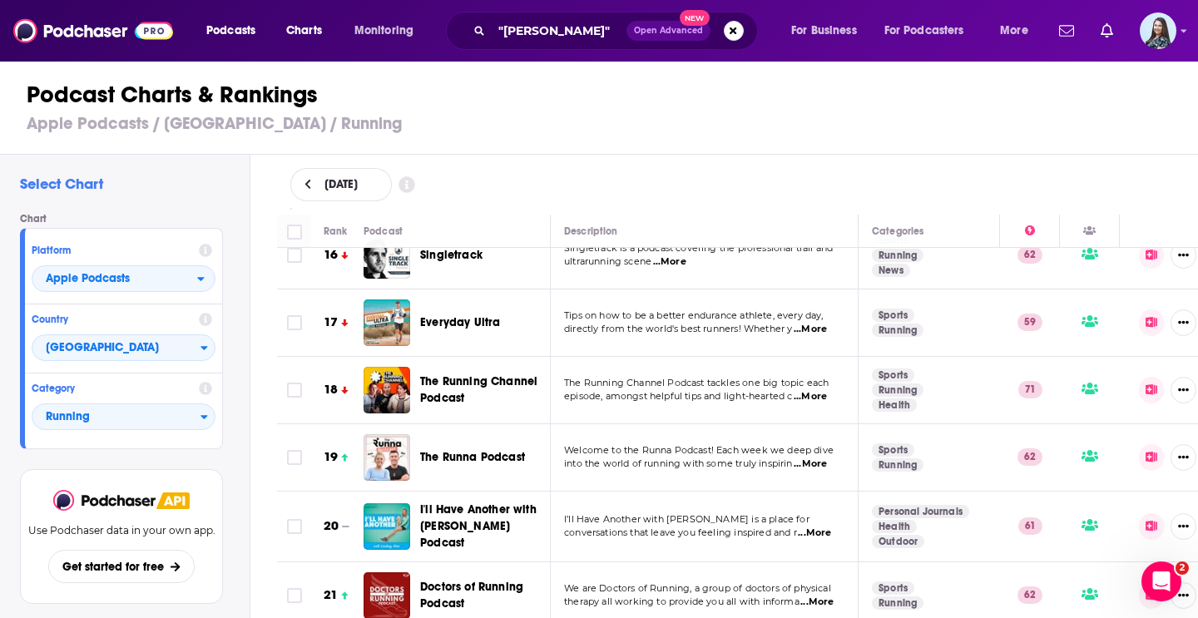
scroll to position [1061, 0]
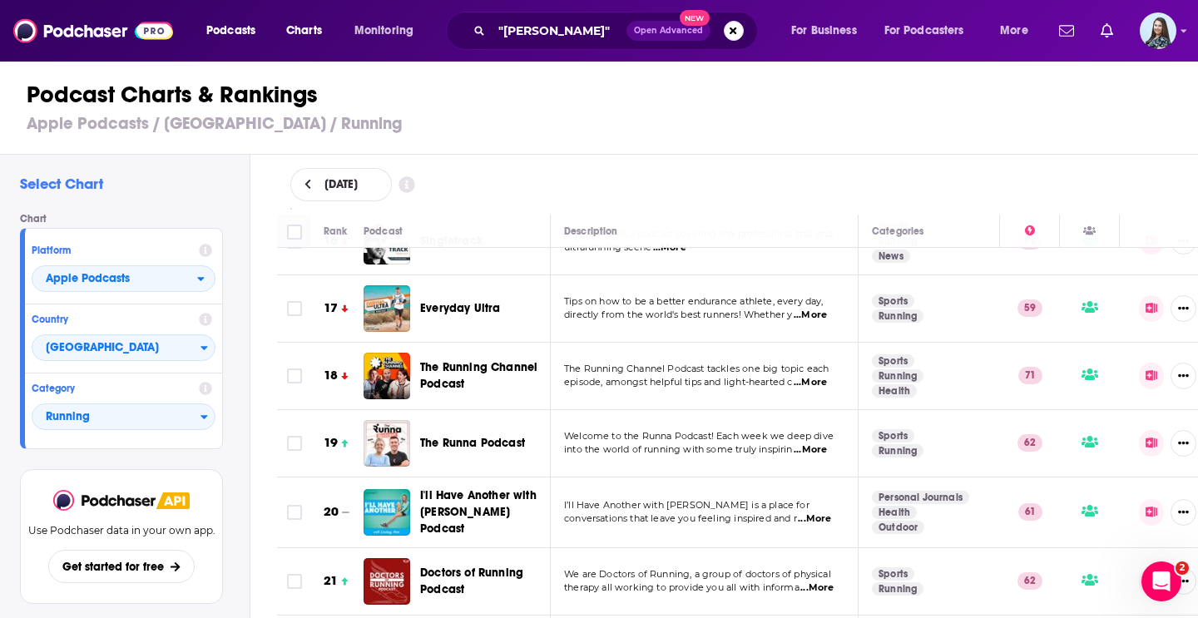
click at [831, 376] on p "episode, amongst helpful tips and light-hearted c ...More" at bounding box center [703, 382] width 279 height 13
click at [822, 376] on span "...More" at bounding box center [809, 382] width 33 height 13
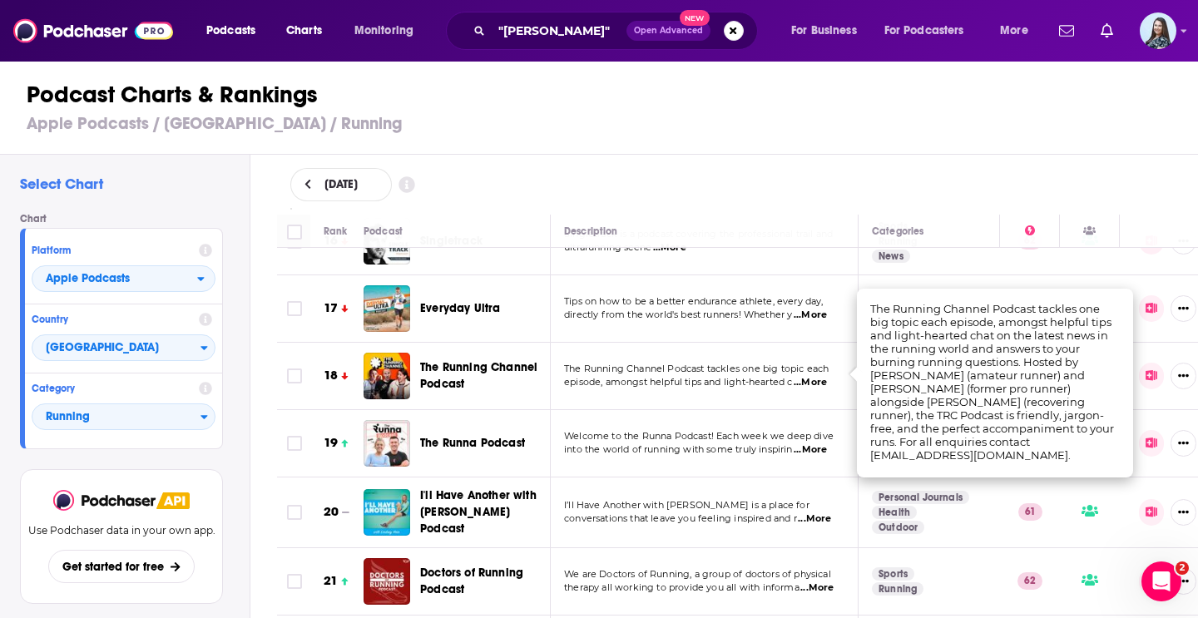
click at [665, 196] on div "[DATE]" at bounding box center [737, 184] width 895 height 33
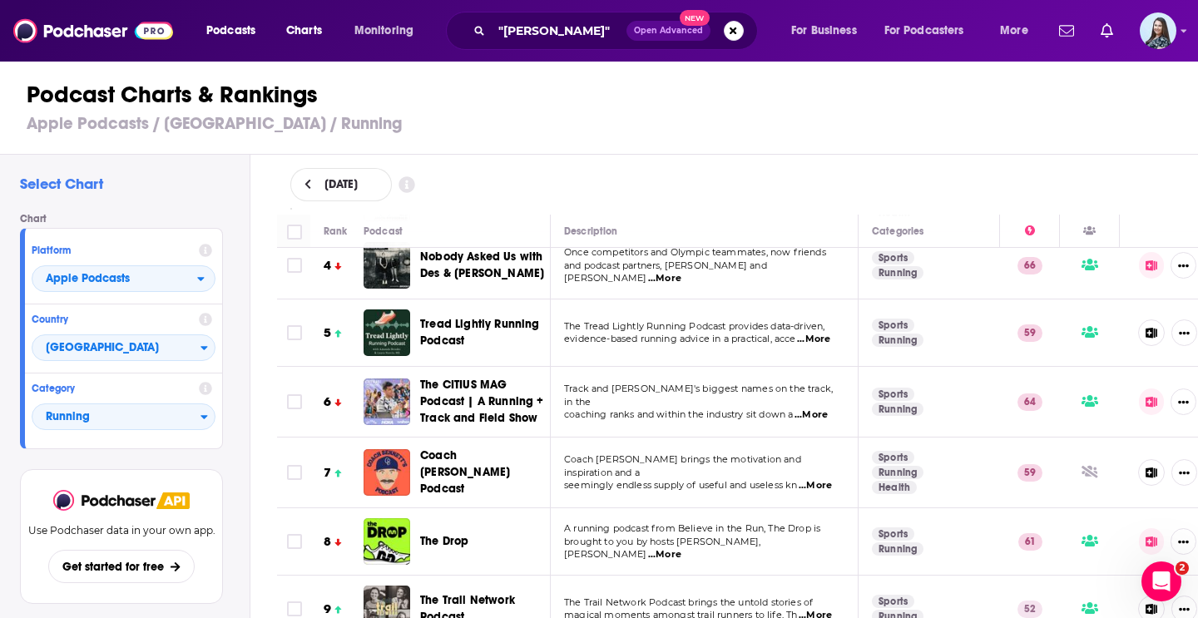
scroll to position [220, 0]
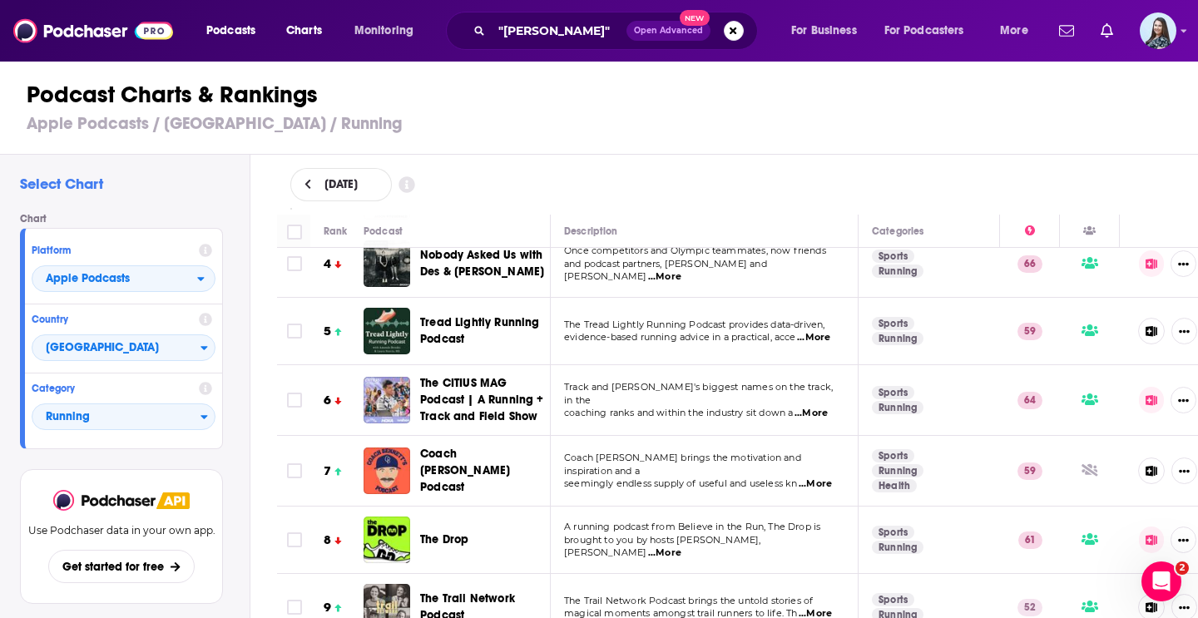
click at [444, 535] on span "The Drop" at bounding box center [444, 539] width 48 height 14
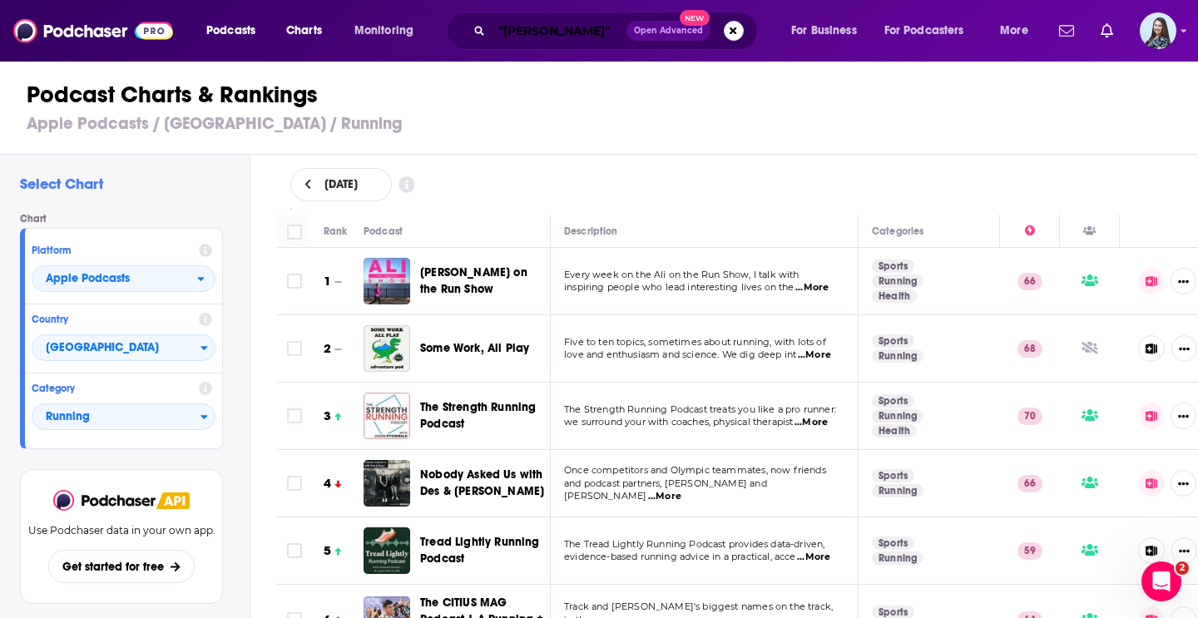
click at [580, 23] on input ""[PERSON_NAME]"" at bounding box center [559, 30] width 135 height 27
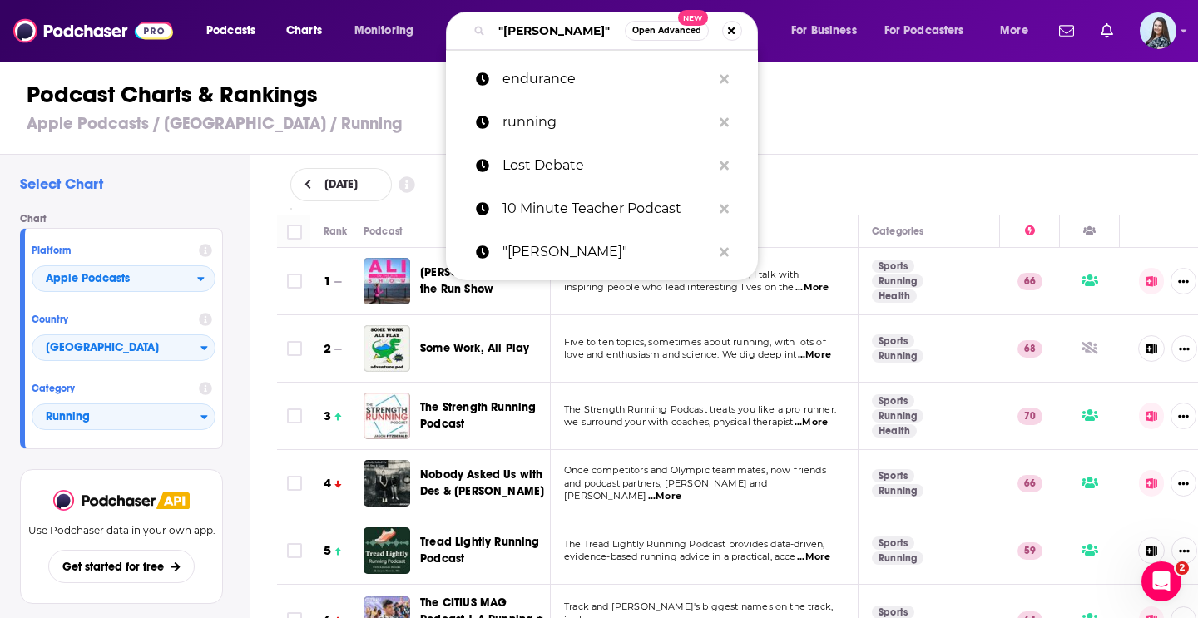
click at [580, 23] on input ""[PERSON_NAME]"" at bounding box center [558, 30] width 133 height 27
paste input "[PERSON_NAME] Needs a Friend"
type input "[PERSON_NAME] Needs a Friend"
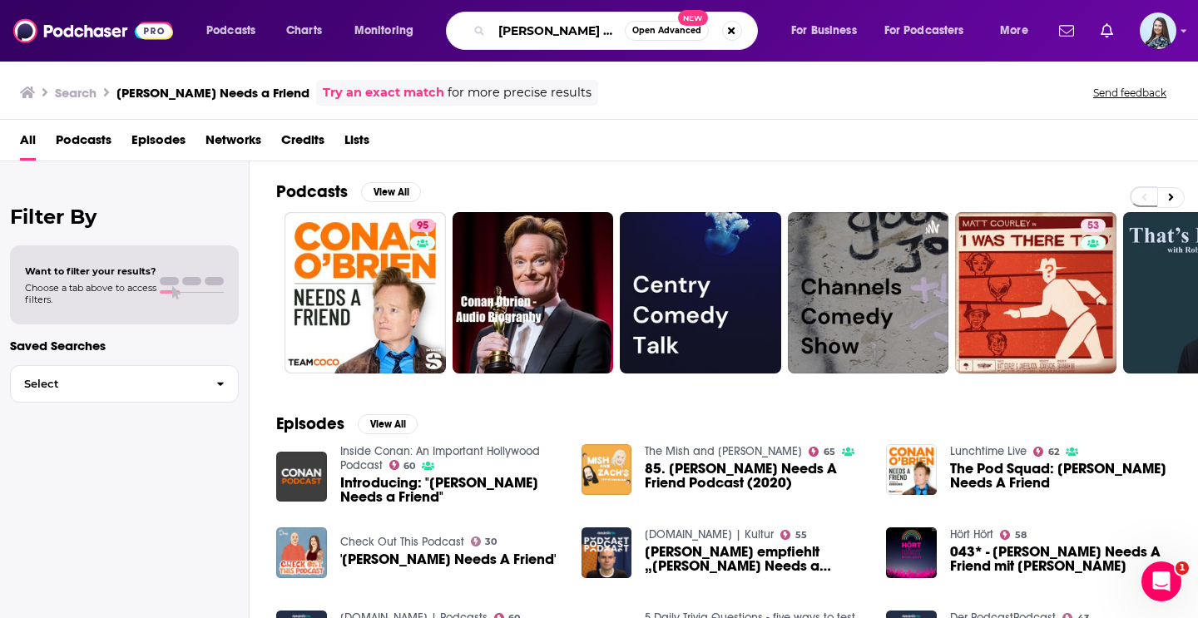
click at [558, 29] on input "[PERSON_NAME] Needs a Friend" at bounding box center [558, 30] width 133 height 27
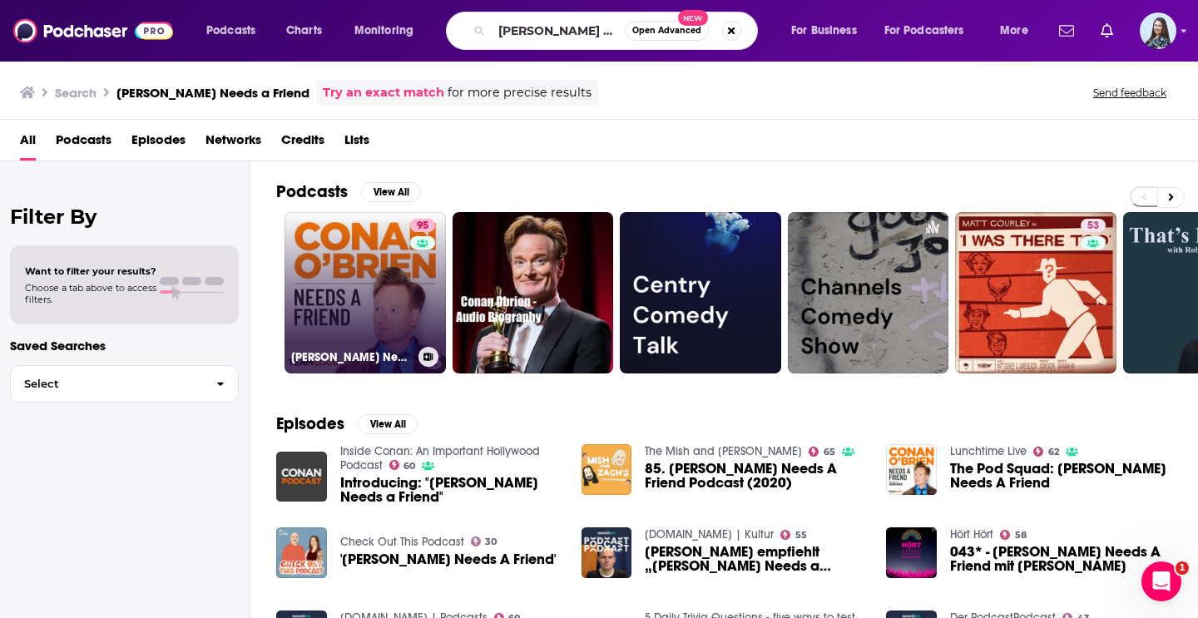
click at [408, 240] on link "95 Conan O’Brien Needs A Friend" at bounding box center [364, 292] width 161 height 161
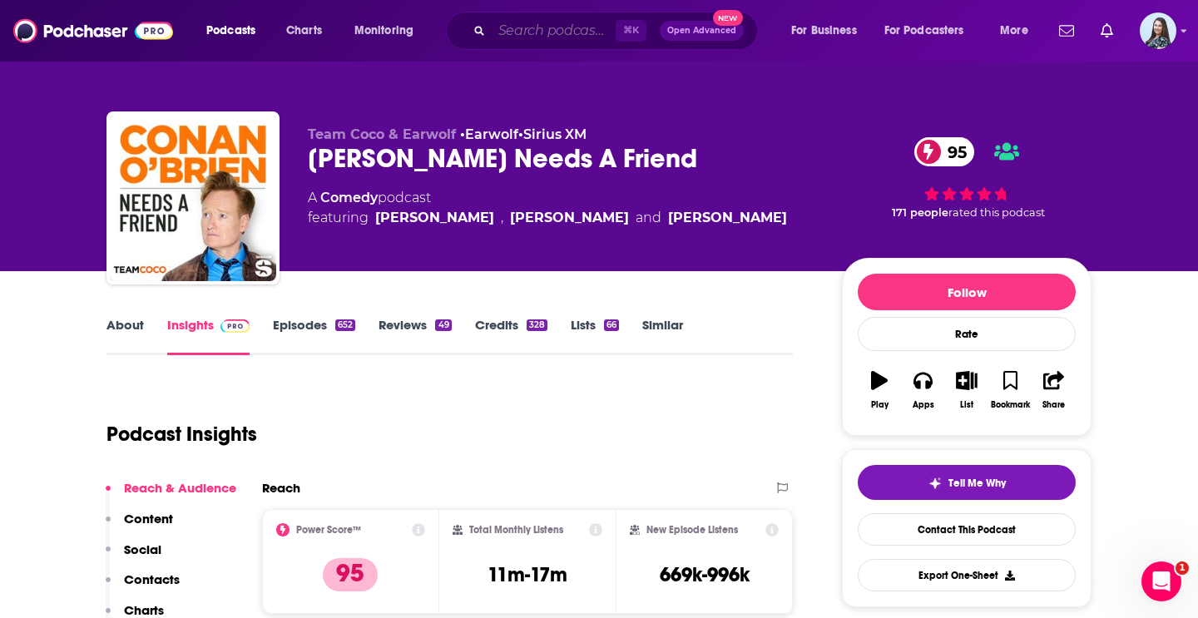
click at [563, 30] on input "Search podcasts, credits, & more..." at bounding box center [554, 30] width 124 height 27
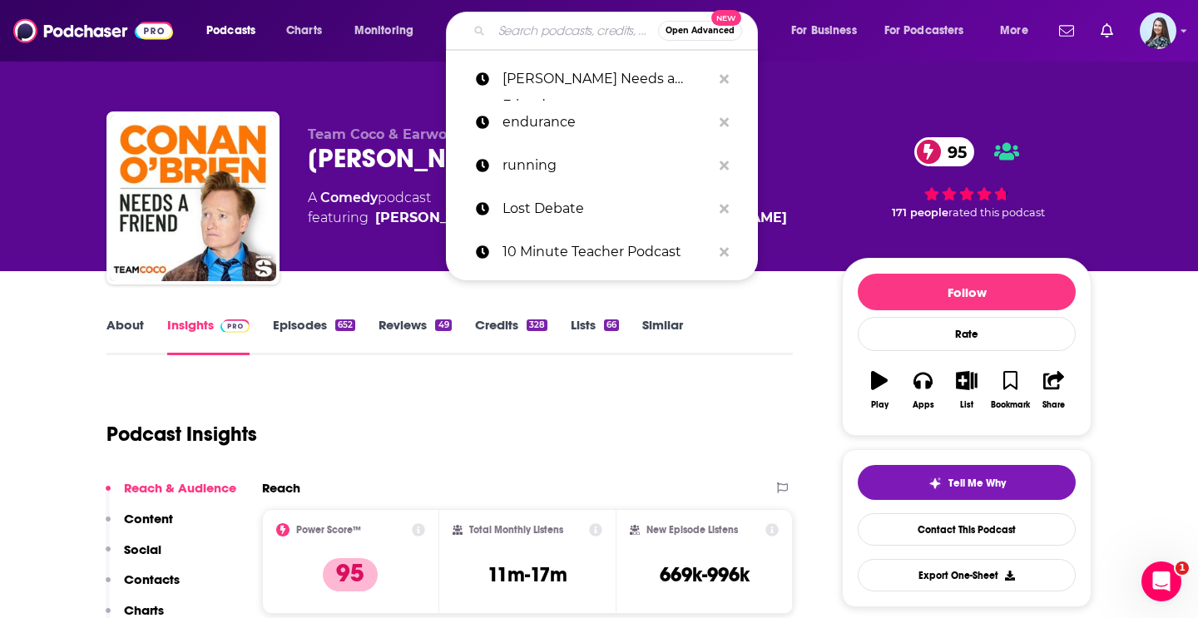
click at [563, 30] on input "Search podcasts, credits, & more..." at bounding box center [575, 30] width 166 height 27
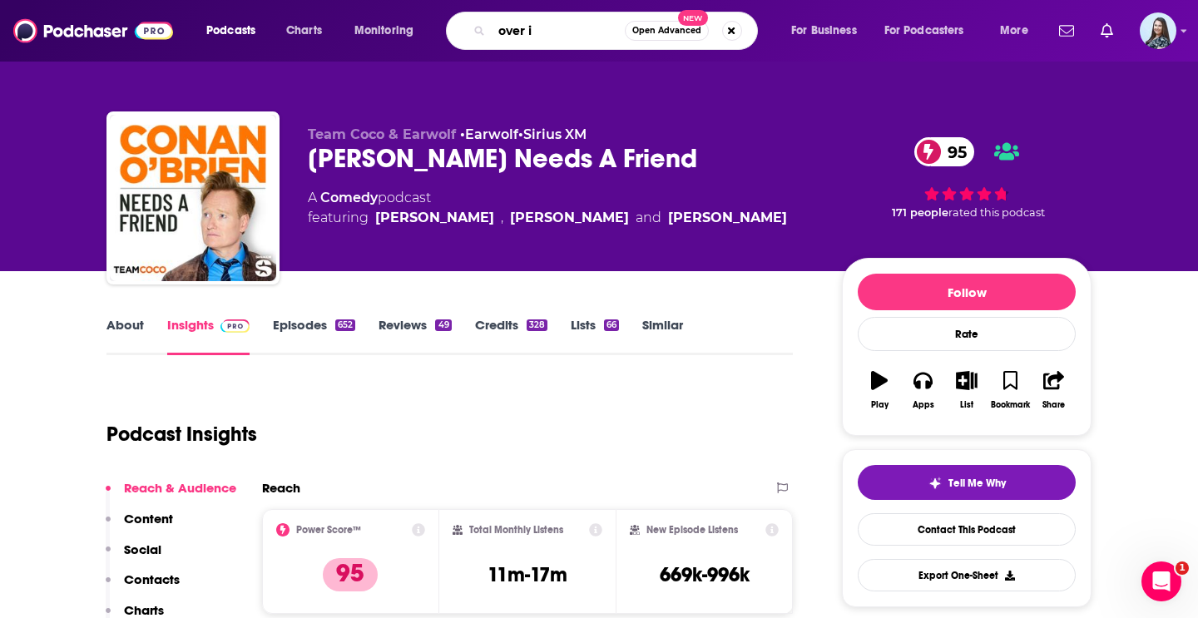
type input "over it"
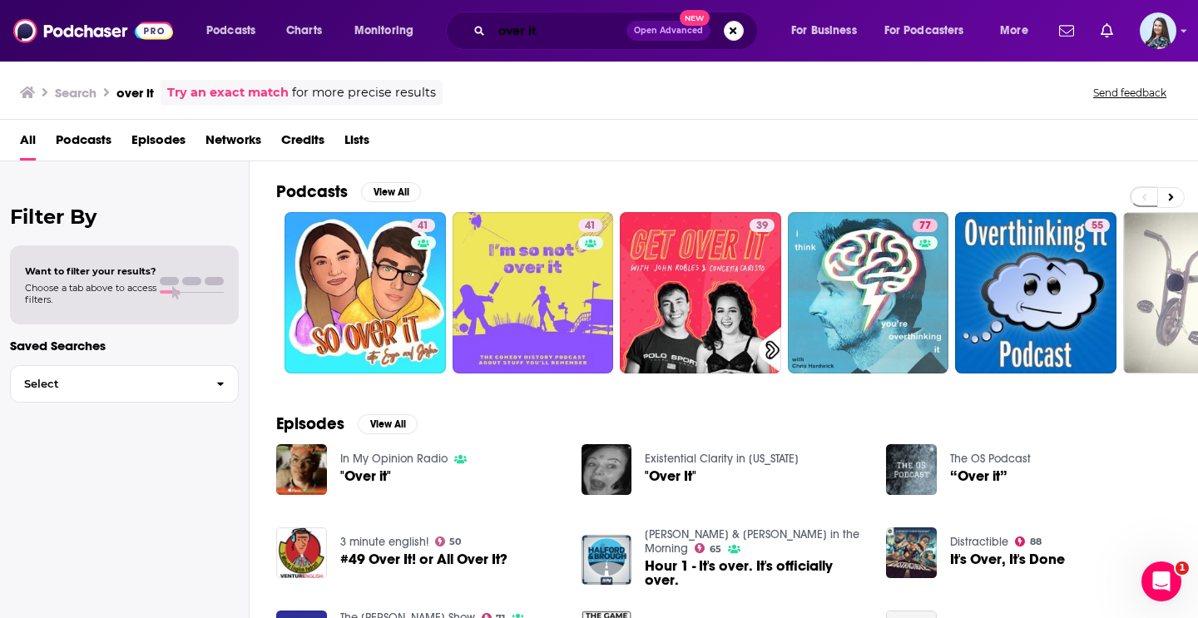
click at [554, 34] on input "over it" at bounding box center [559, 30] width 135 height 27
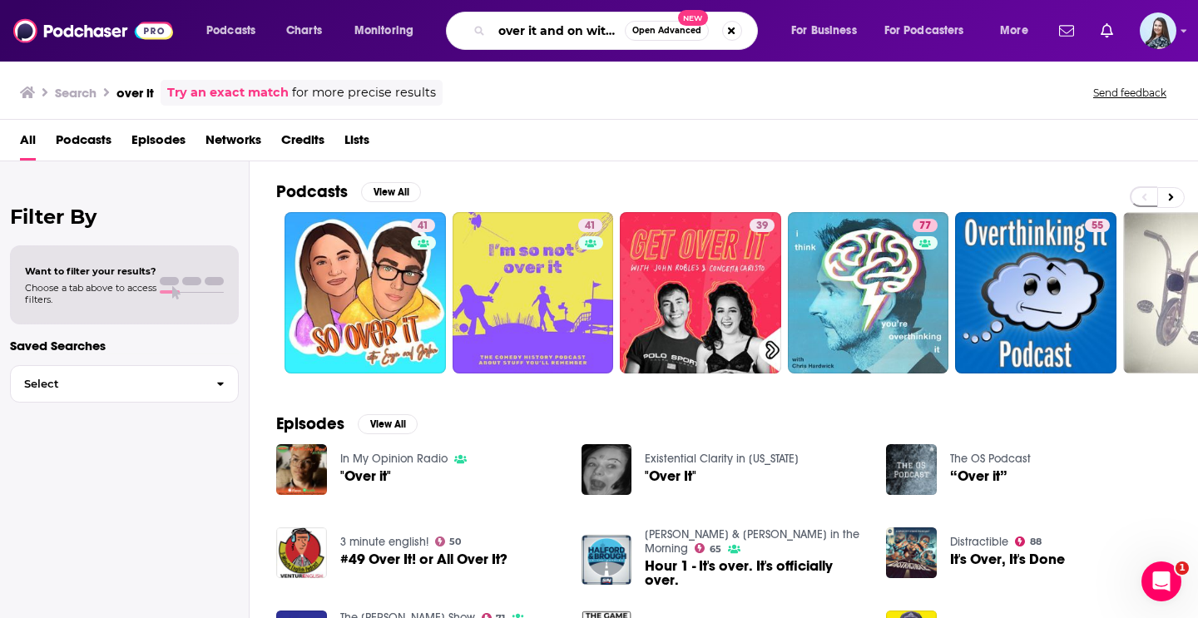
scroll to position [0, 8]
type input "over it and on with it"
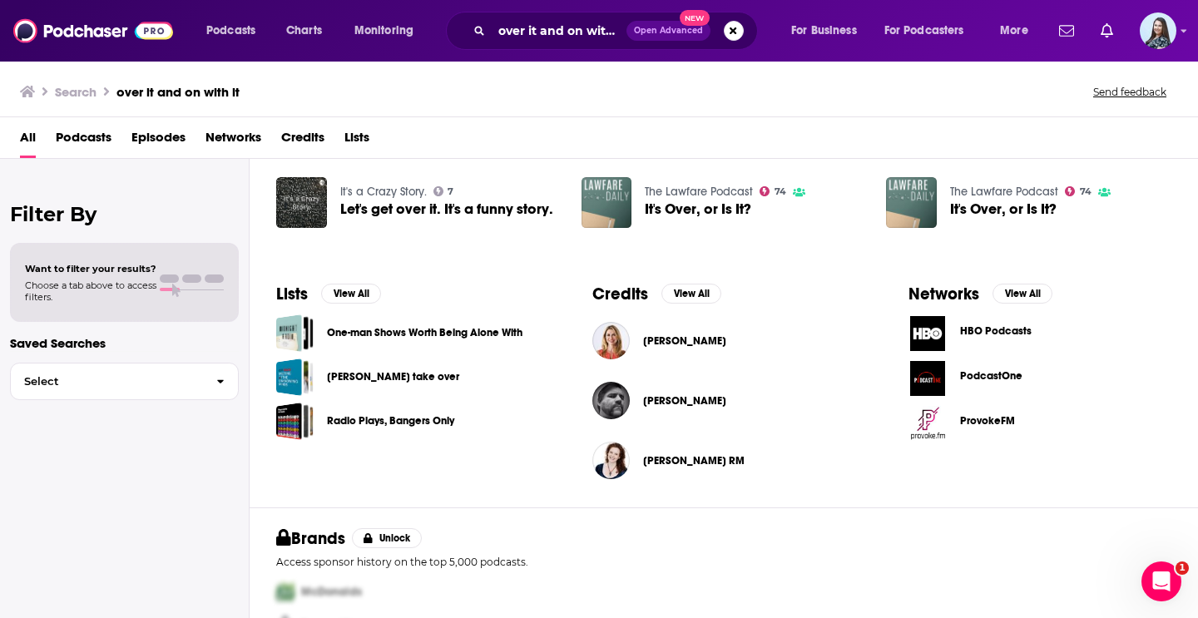
scroll to position [434, 0]
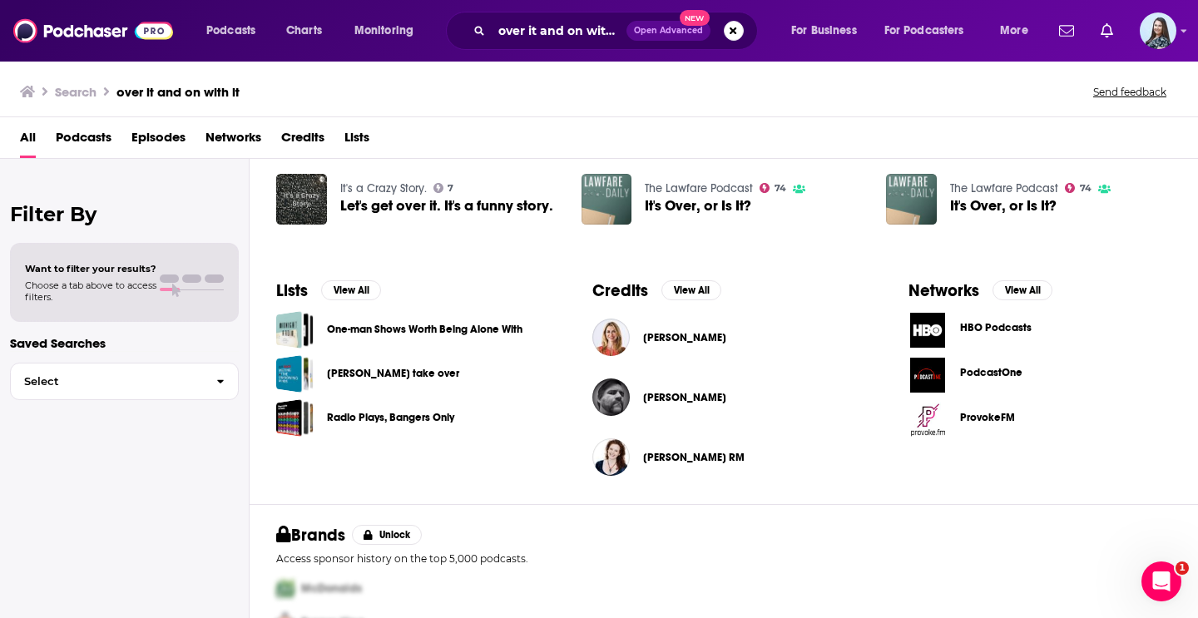
click at [667, 339] on span "Christine Hassler" at bounding box center [684, 337] width 83 height 13
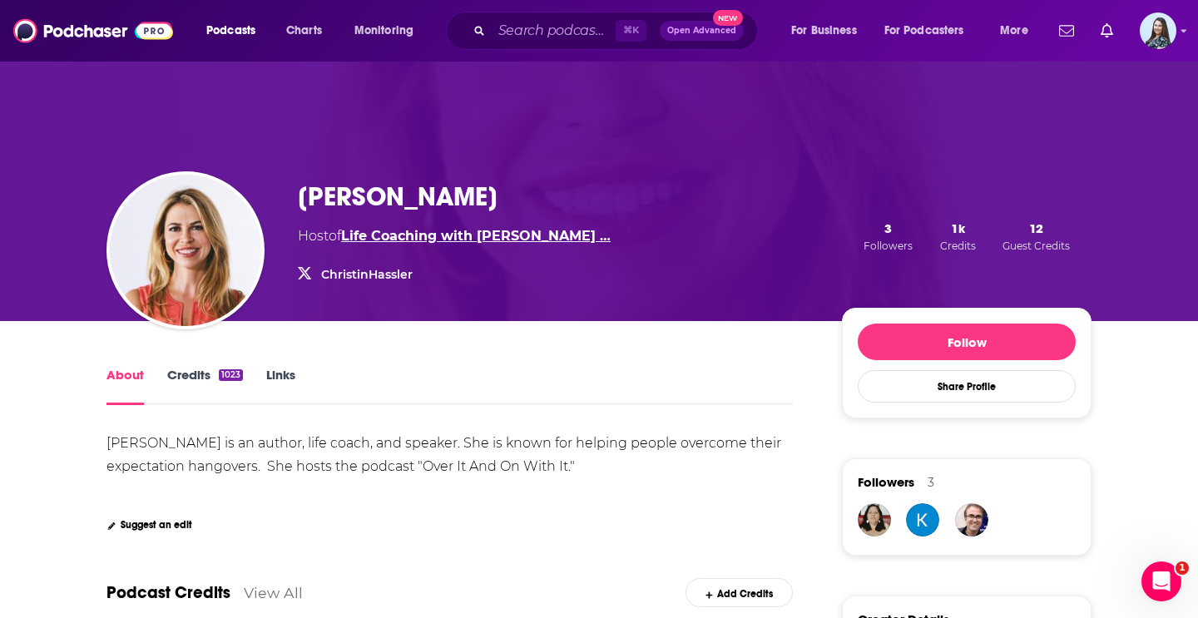
click at [485, 238] on link "Life Coaching with Christine …" at bounding box center [475, 236] width 269 height 16
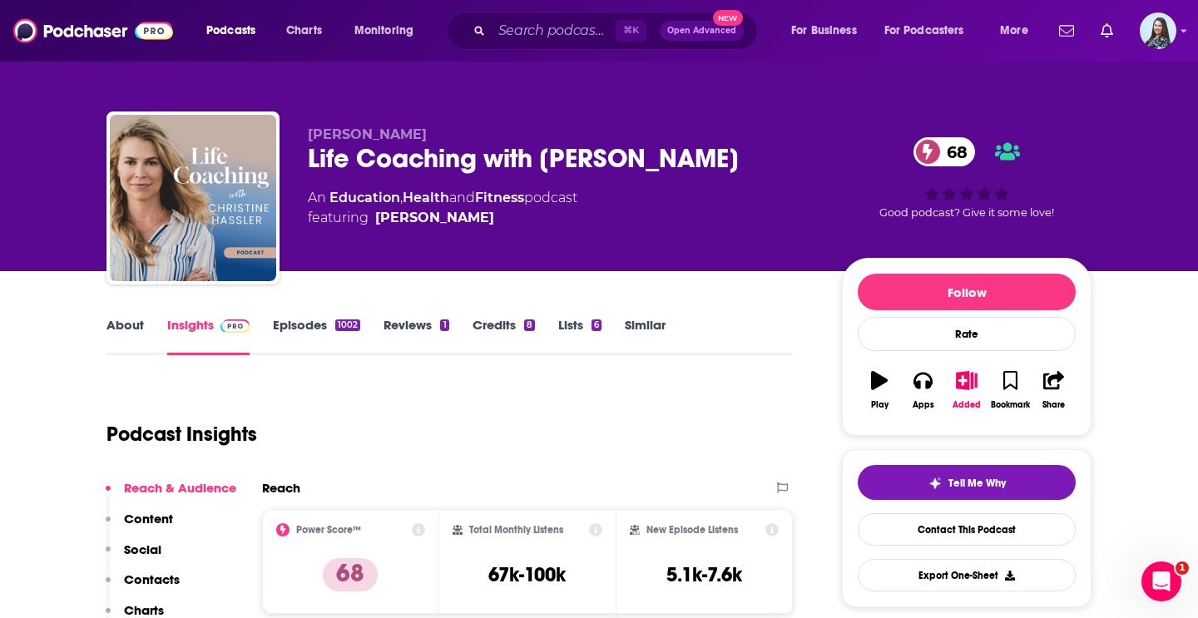
click at [124, 334] on link "About" at bounding box center [124, 336] width 37 height 38
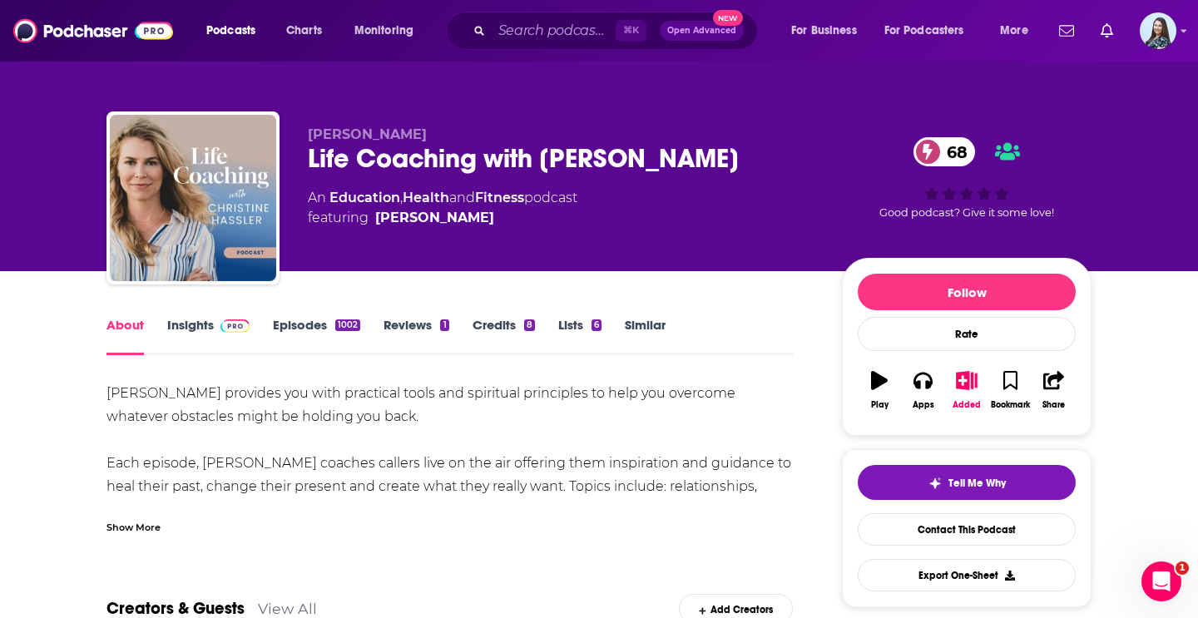
click at [151, 518] on div "Show More" at bounding box center [133, 526] width 54 height 16
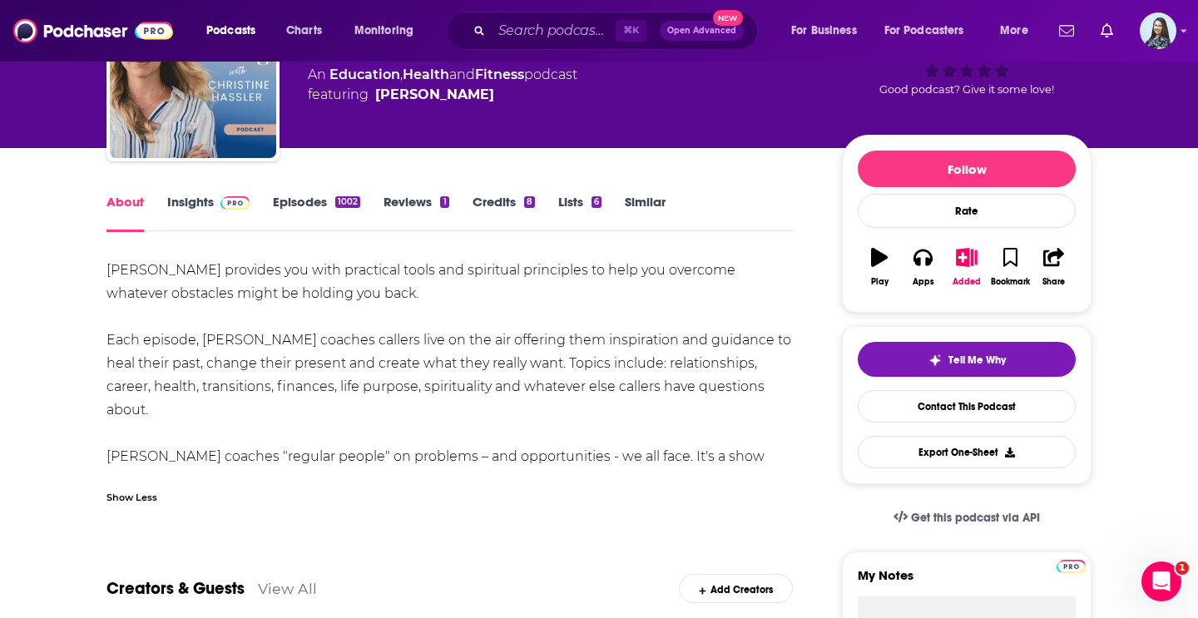
scroll to position [126, 0]
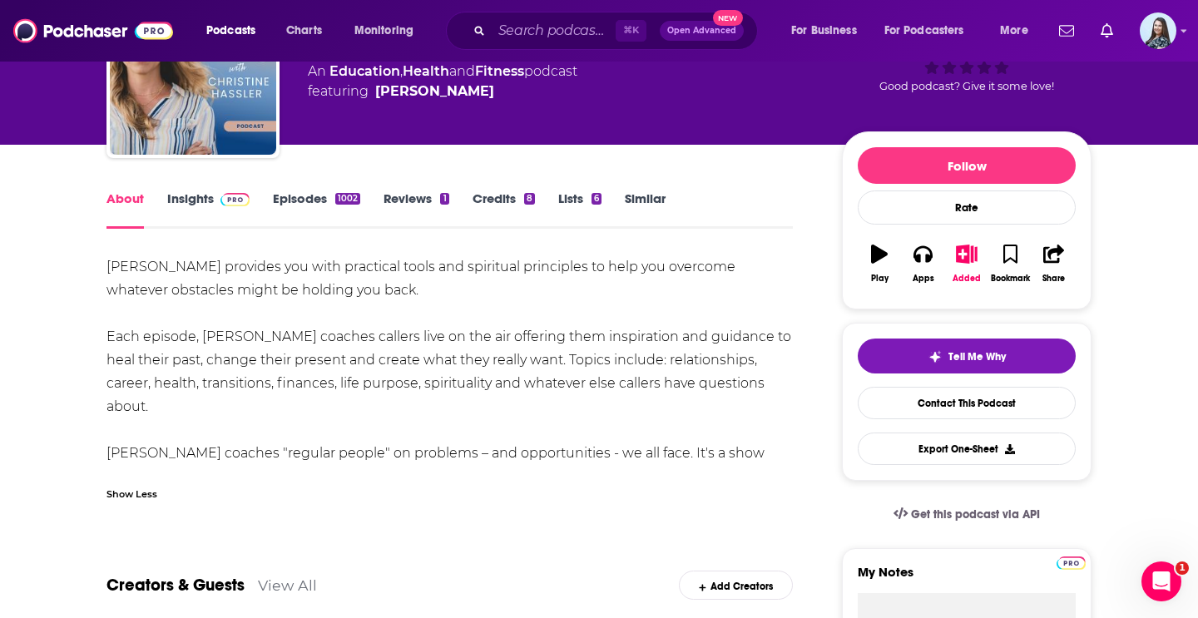
click at [203, 205] on link "Insights" at bounding box center [208, 209] width 82 height 38
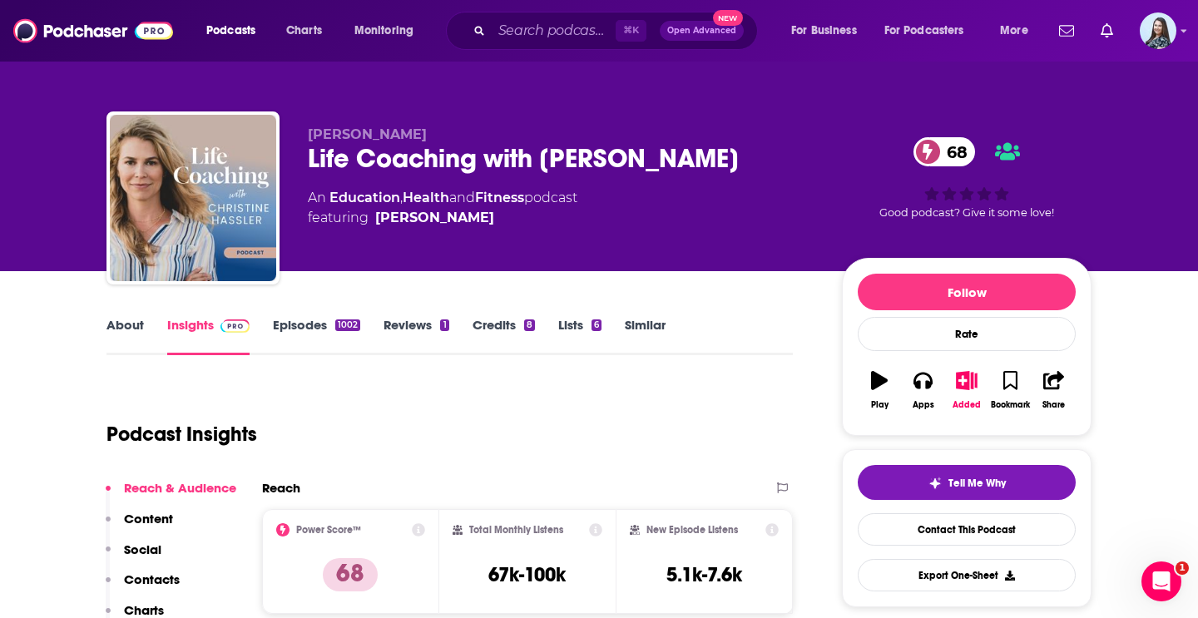
click at [132, 321] on link "About" at bounding box center [124, 336] width 37 height 38
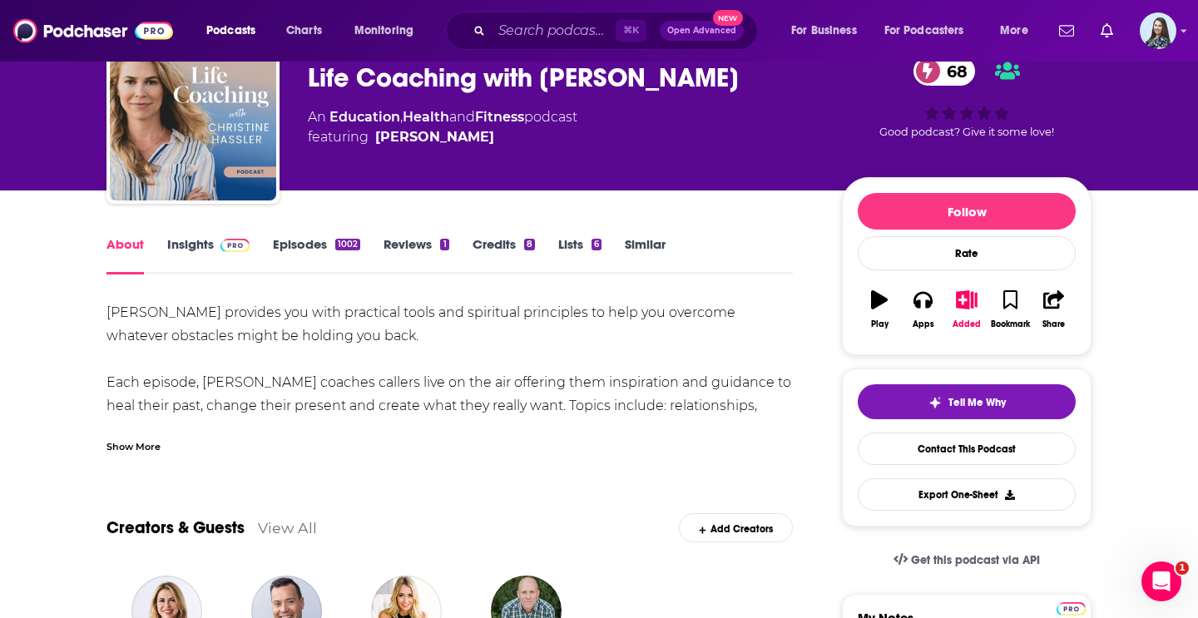
scroll to position [83, 0]
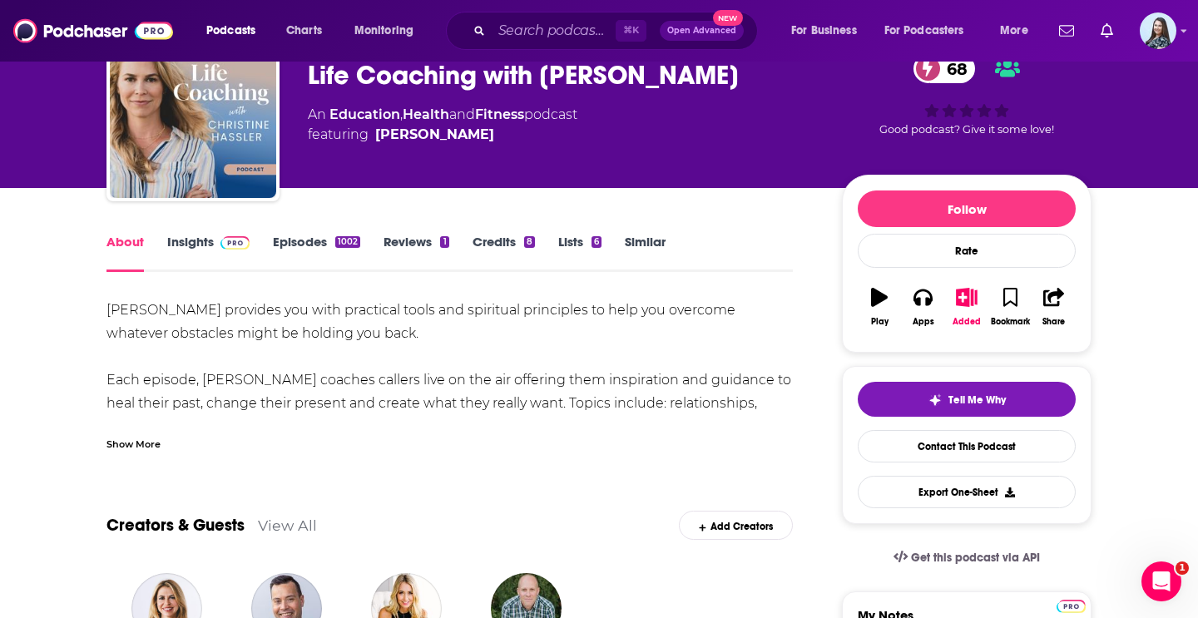
click at [132, 439] on div "Show More" at bounding box center [133, 443] width 54 height 16
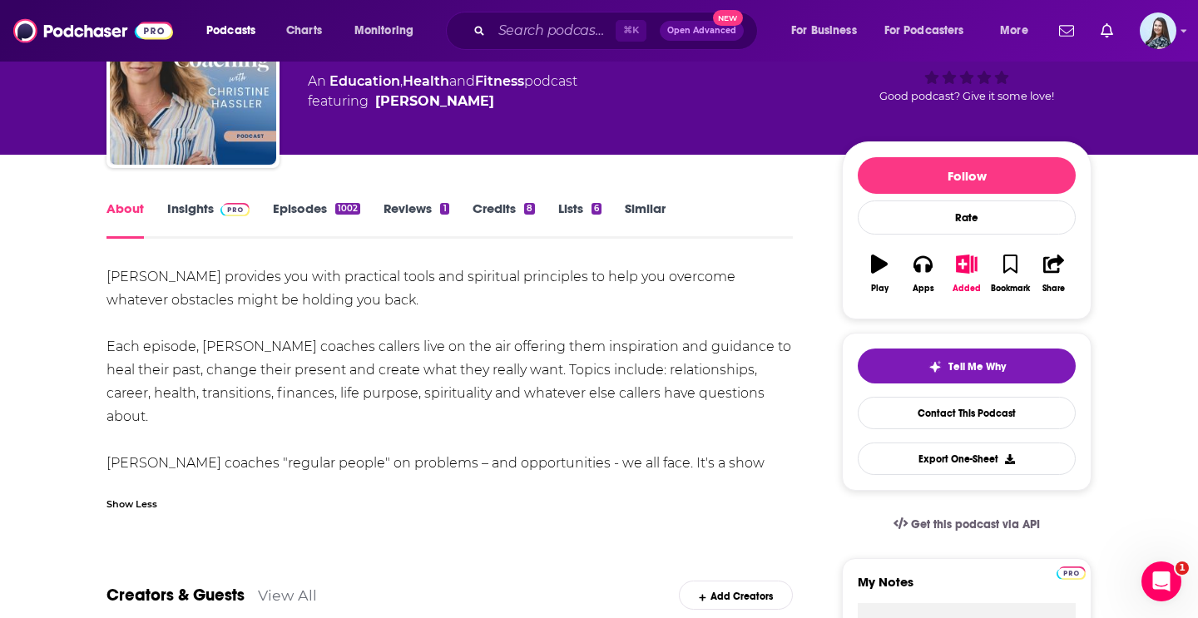
scroll to position [117, 0]
